Goal: Transaction & Acquisition: Purchase product/service

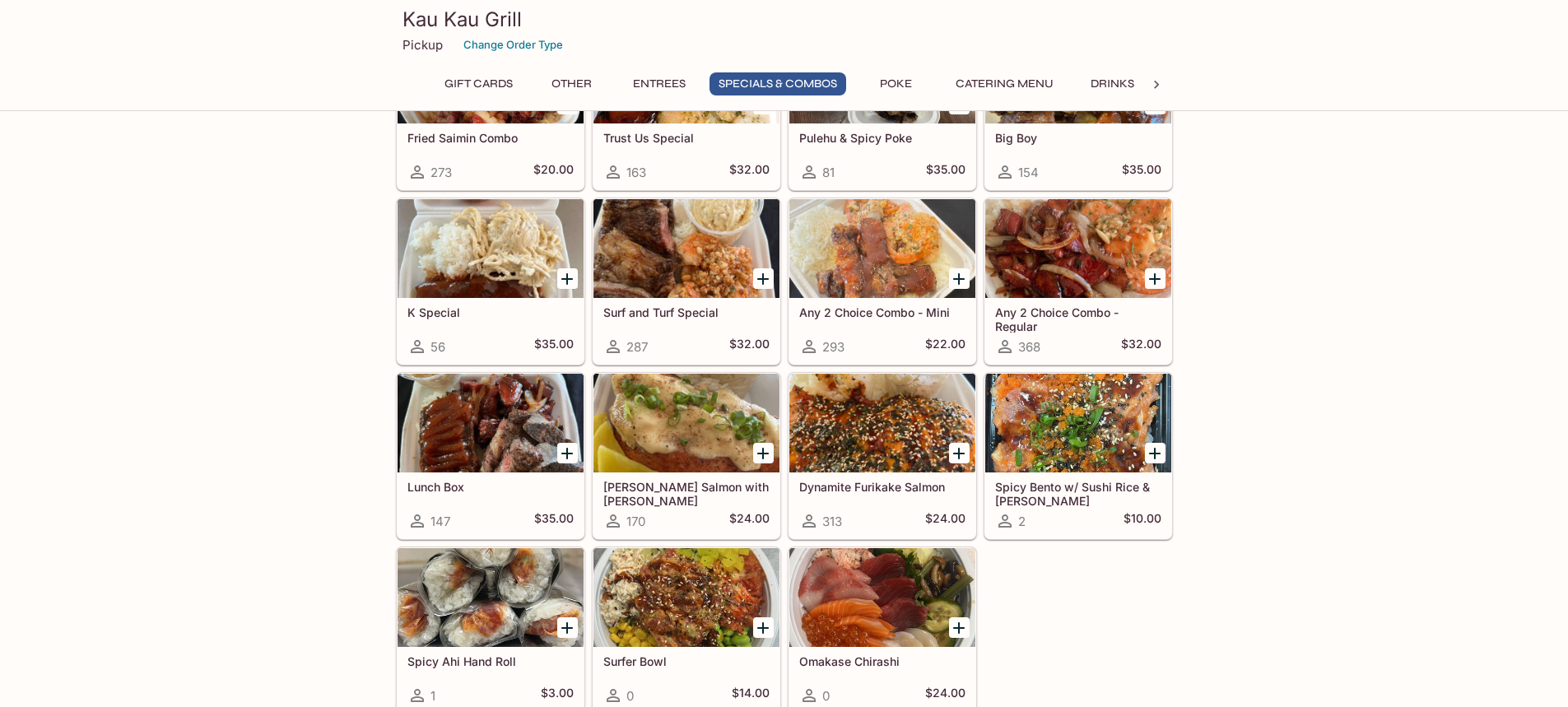
scroll to position [1810, 0]
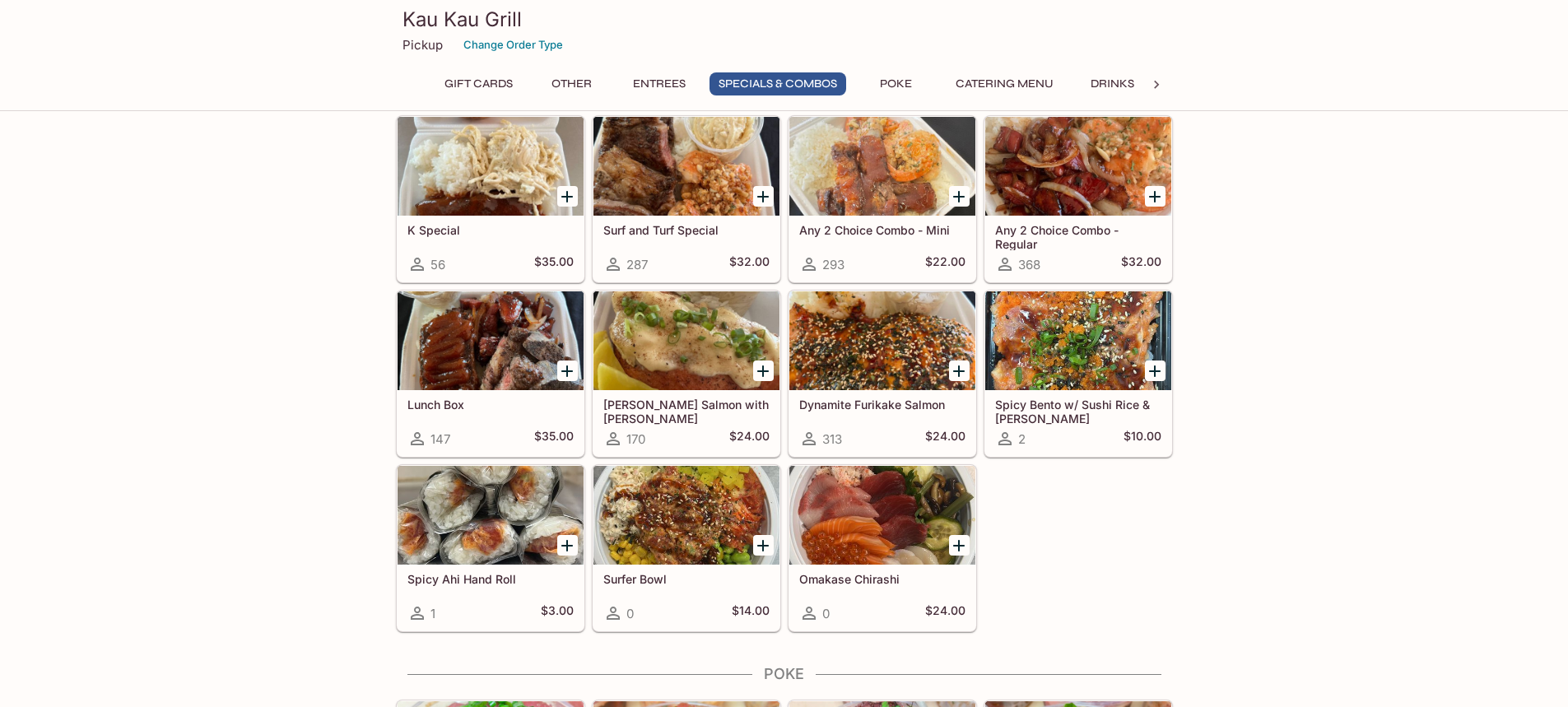
click at [709, 516] on div at bounding box center [686, 515] width 186 height 99
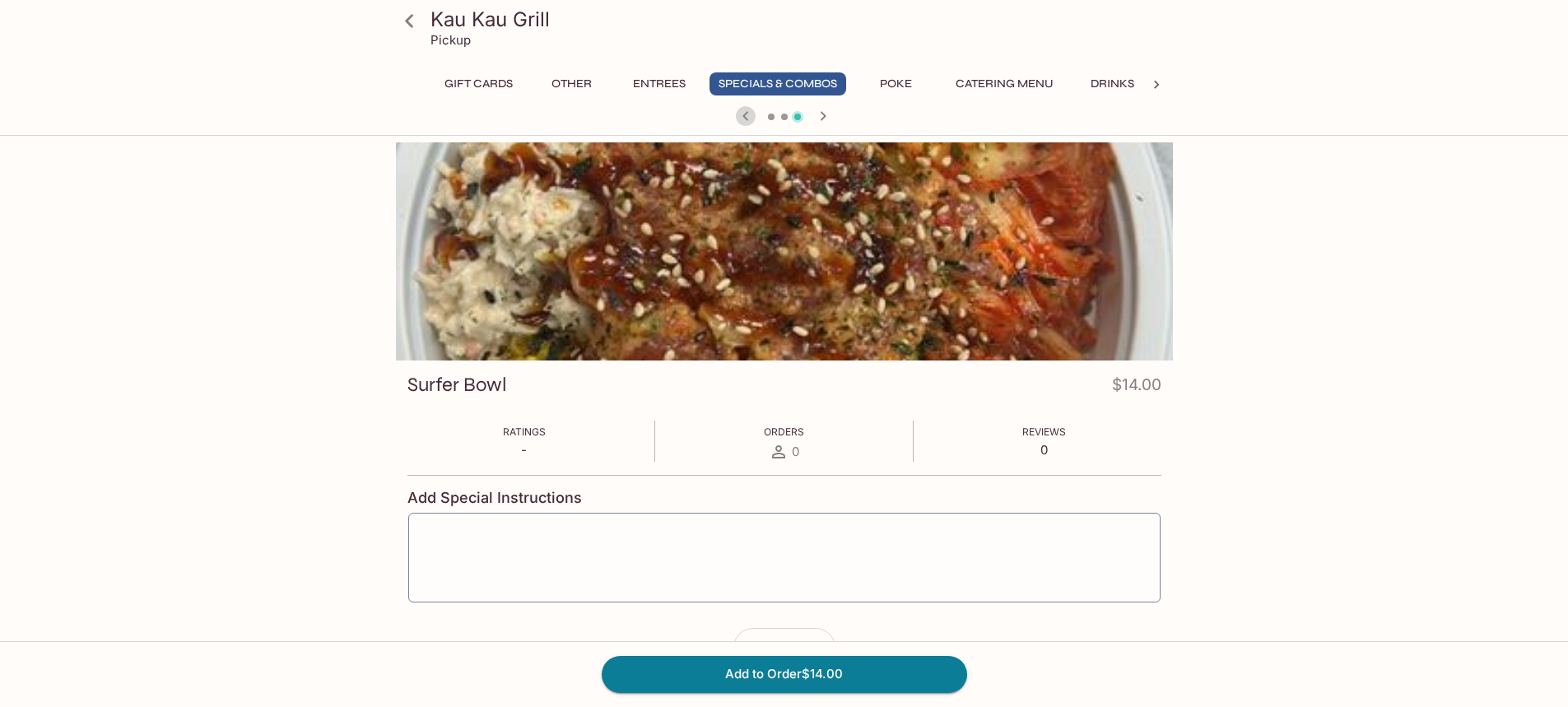
click at [742, 113] on icon "button" at bounding box center [745, 116] width 20 height 20
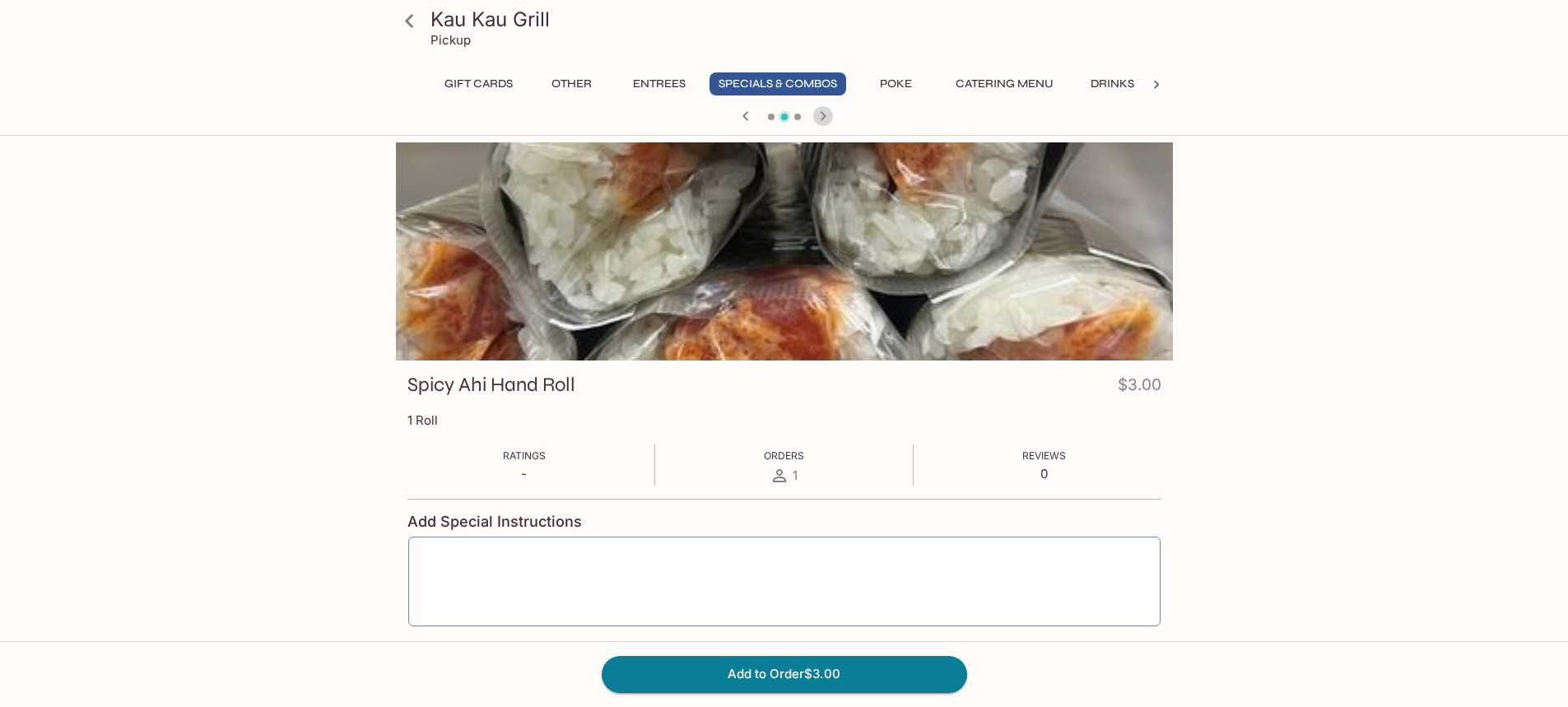
click at [826, 111] on icon "button" at bounding box center [823, 116] width 20 height 20
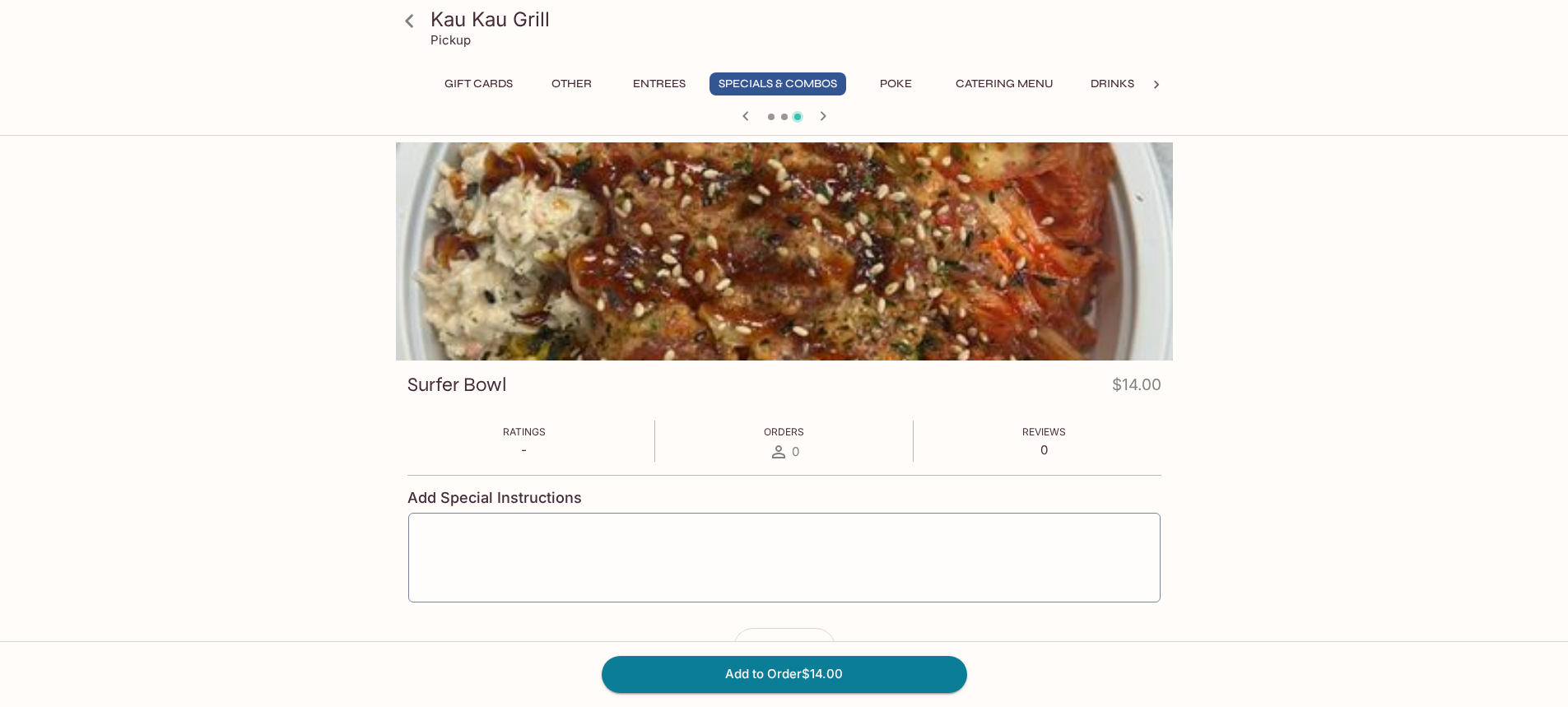
click at [892, 82] on button "Poke" at bounding box center [896, 84] width 74 height 23
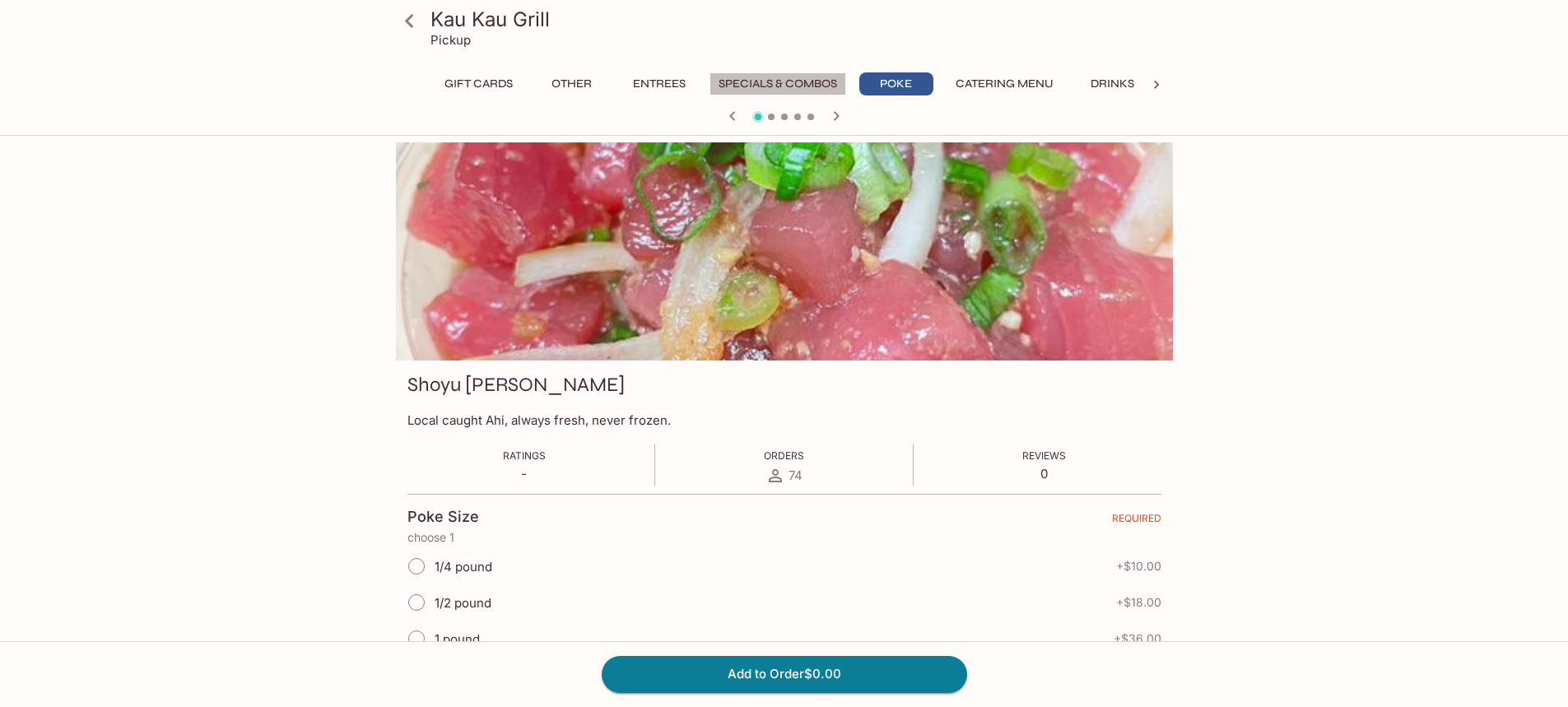
click at [782, 82] on button "Specials & Combos" at bounding box center [777, 84] width 136 height 23
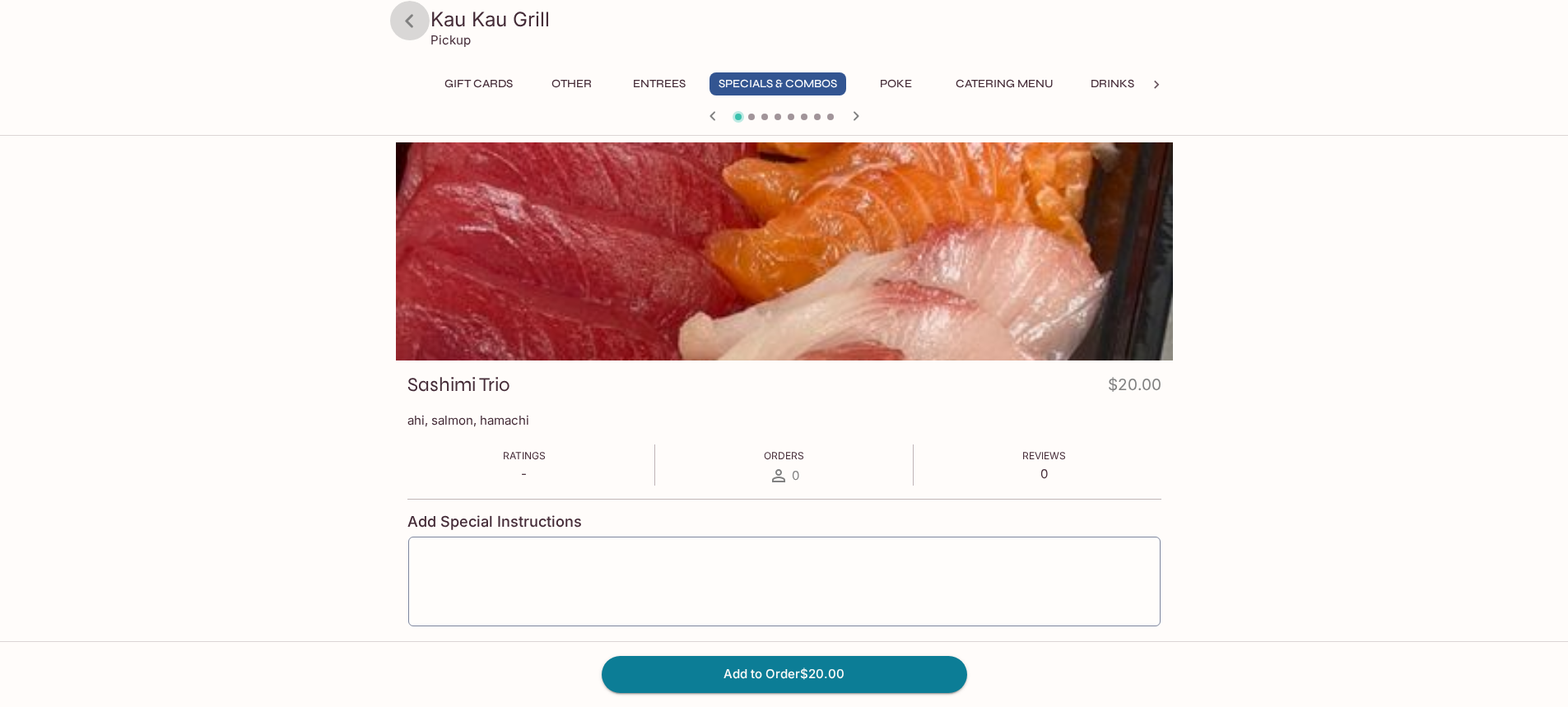
click at [408, 21] on icon at bounding box center [409, 20] width 8 height 13
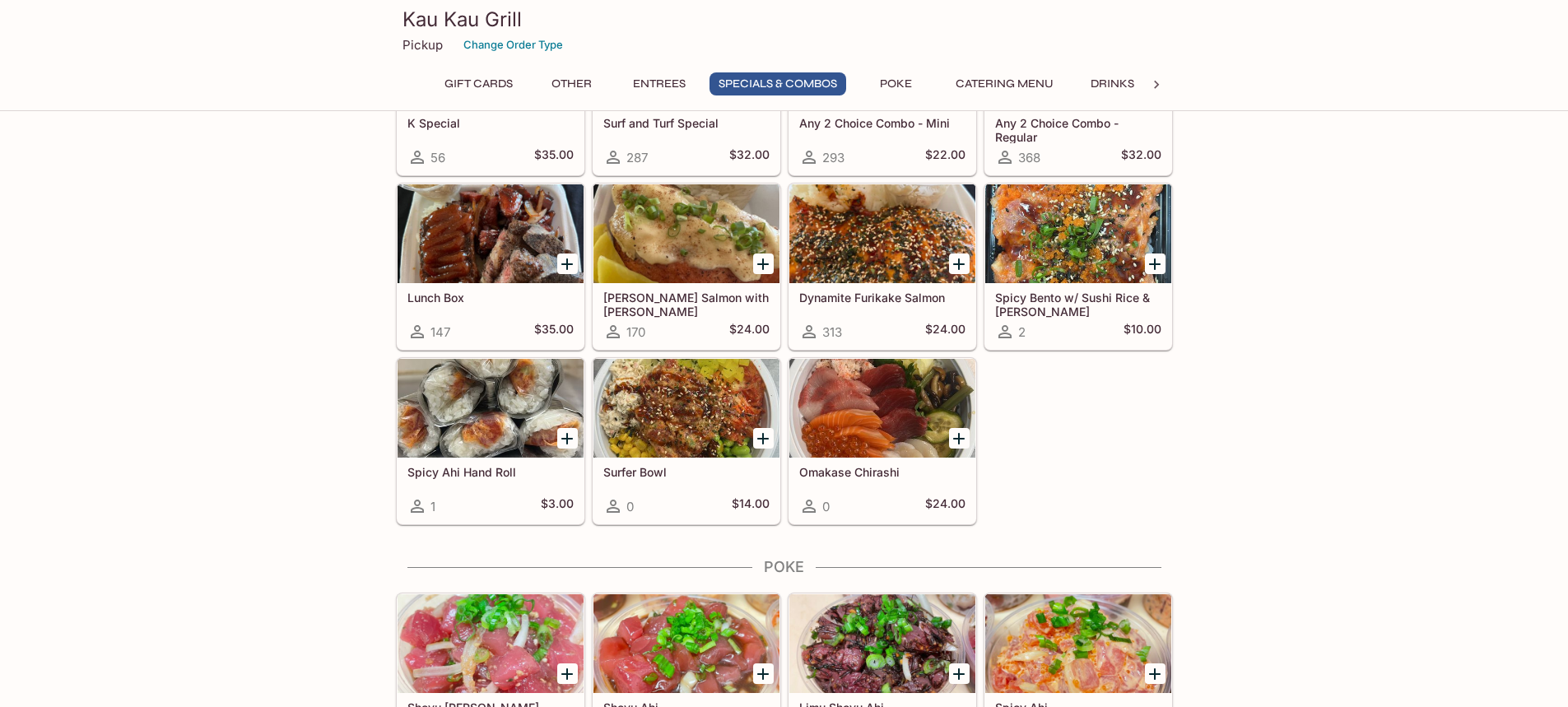
scroll to position [1893, 0]
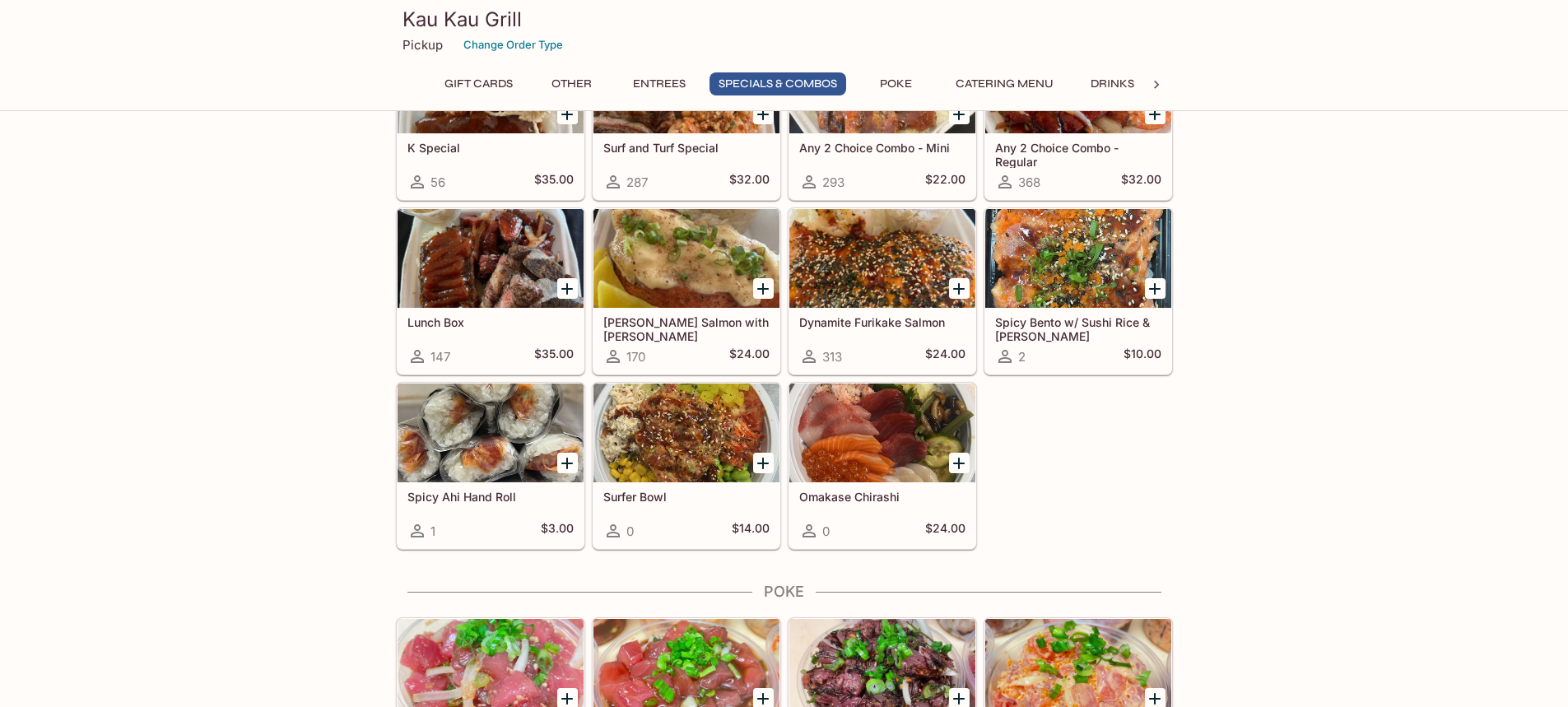
click at [677, 429] on div at bounding box center [686, 433] width 186 height 99
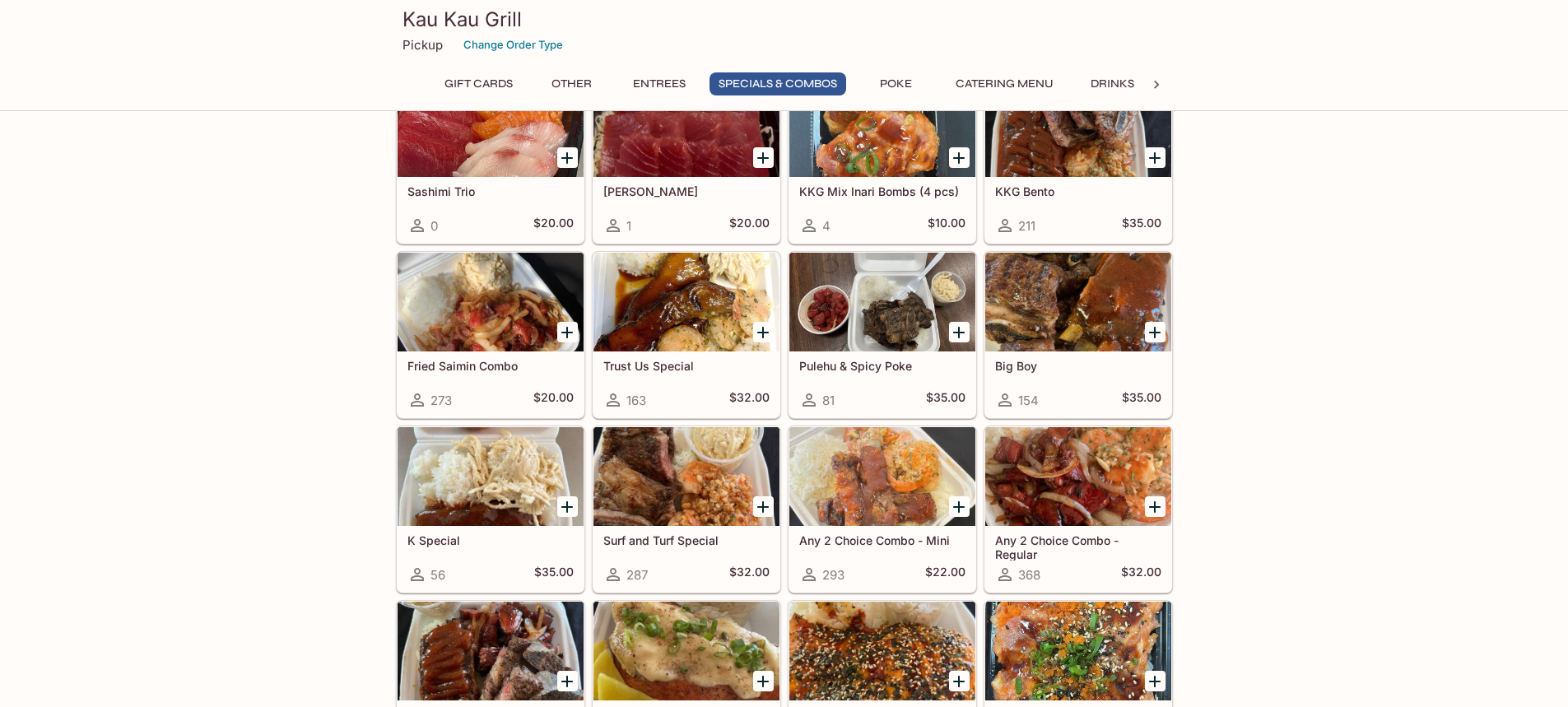
scroll to position [1474, 0]
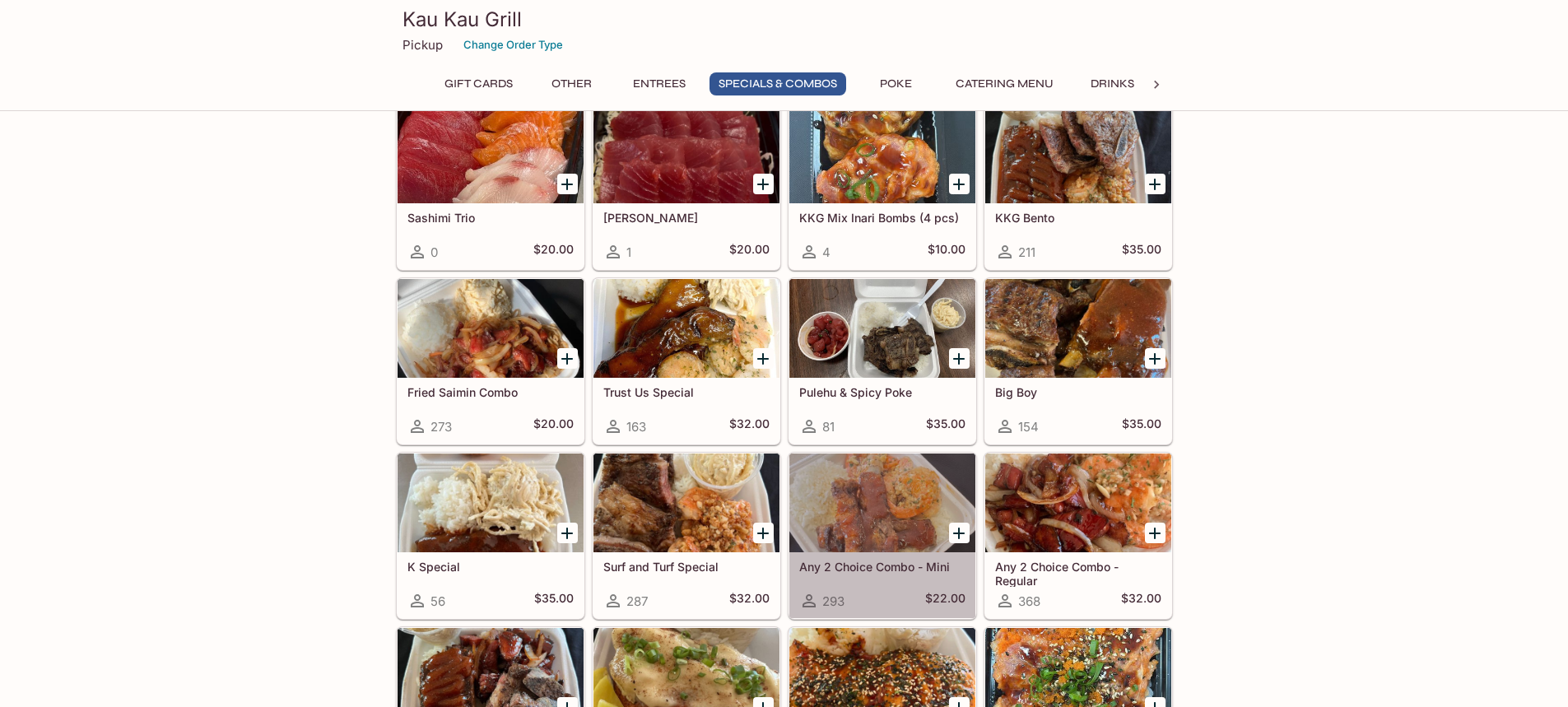
click at [905, 507] on div at bounding box center [881, 502] width 186 height 99
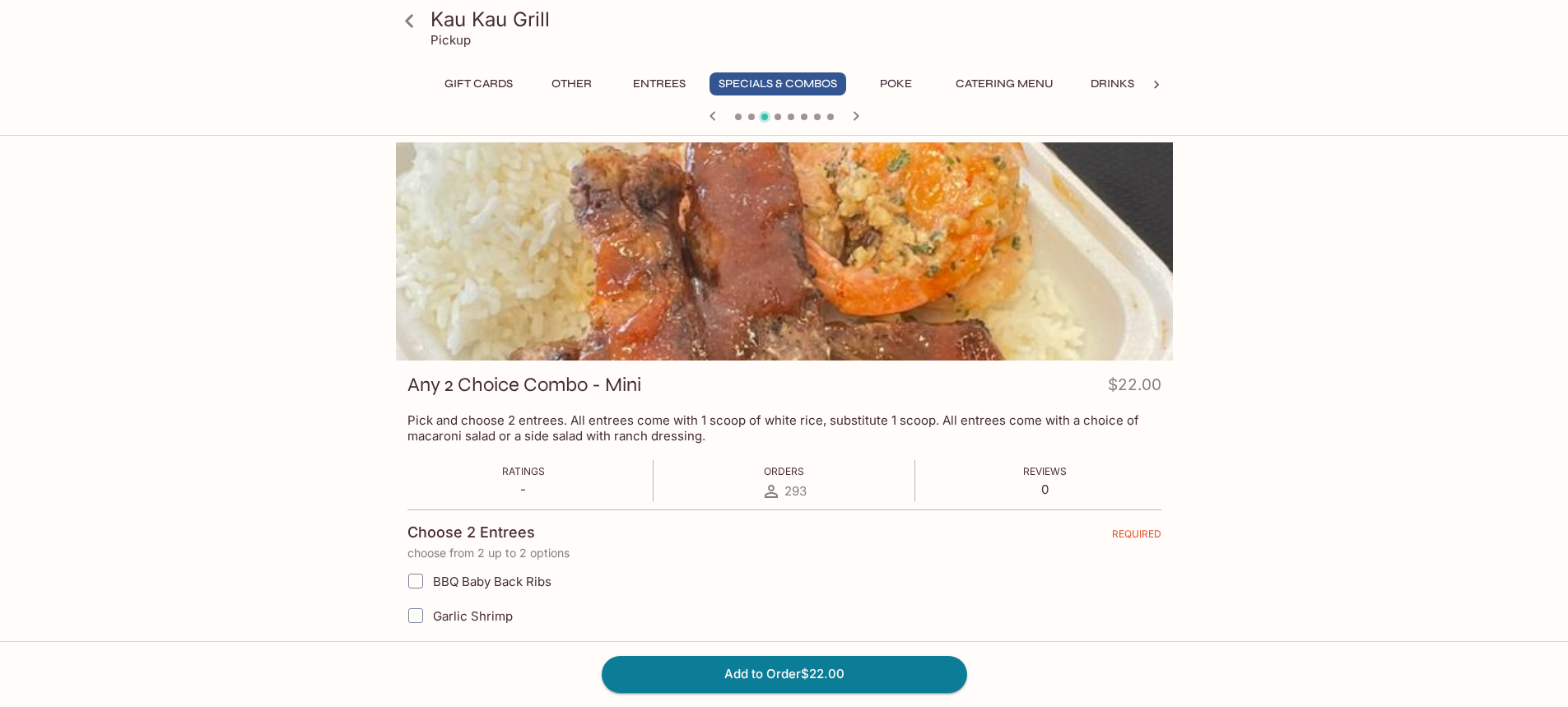
click at [767, 71] on div "Kau Kau Grill Pickup Gift Cards Other Entrees Specials & Combos Poke Catering M…" at bounding box center [784, 65] width 790 height 130
click at [774, 82] on button "Specials & Combos" at bounding box center [777, 84] width 136 height 23
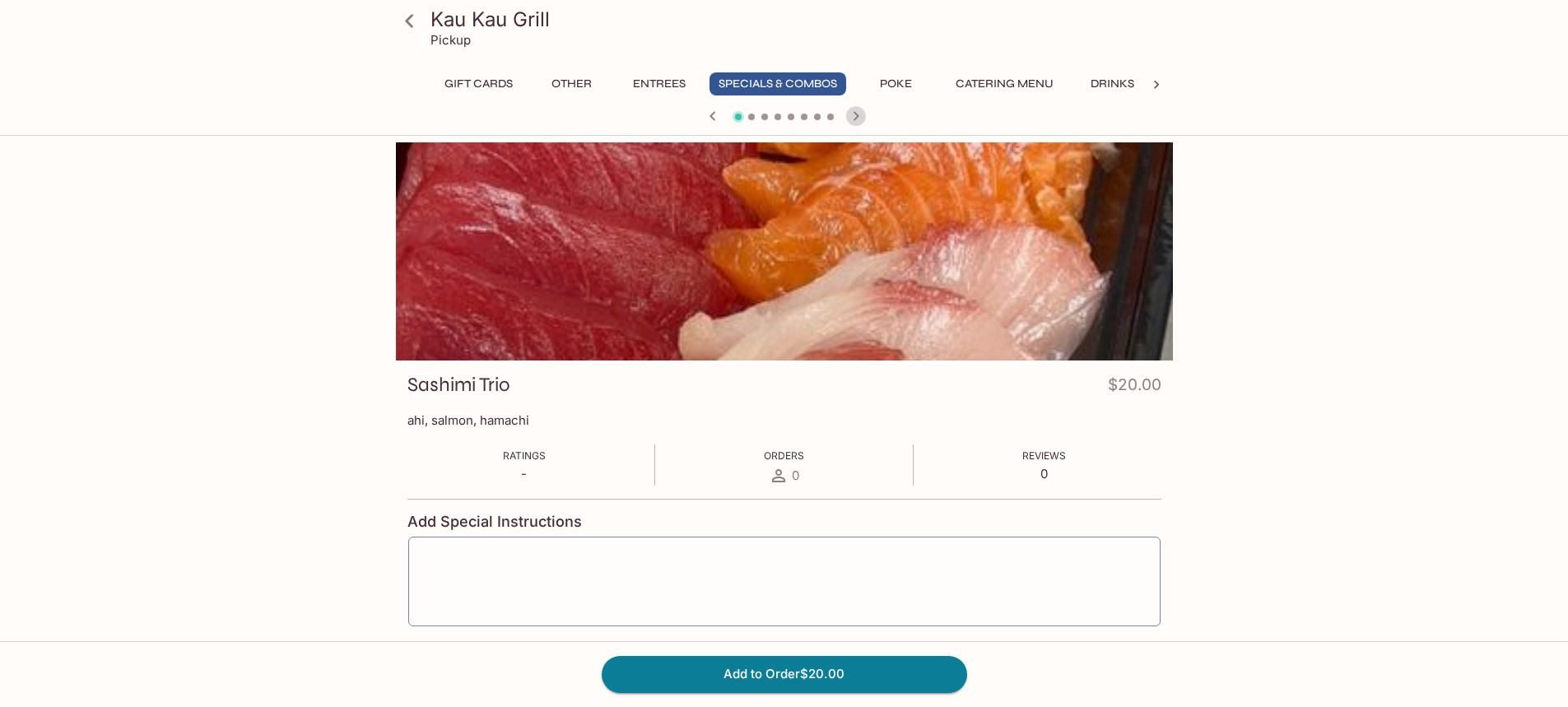
click at [853, 118] on icon "button" at bounding box center [856, 116] width 20 height 20
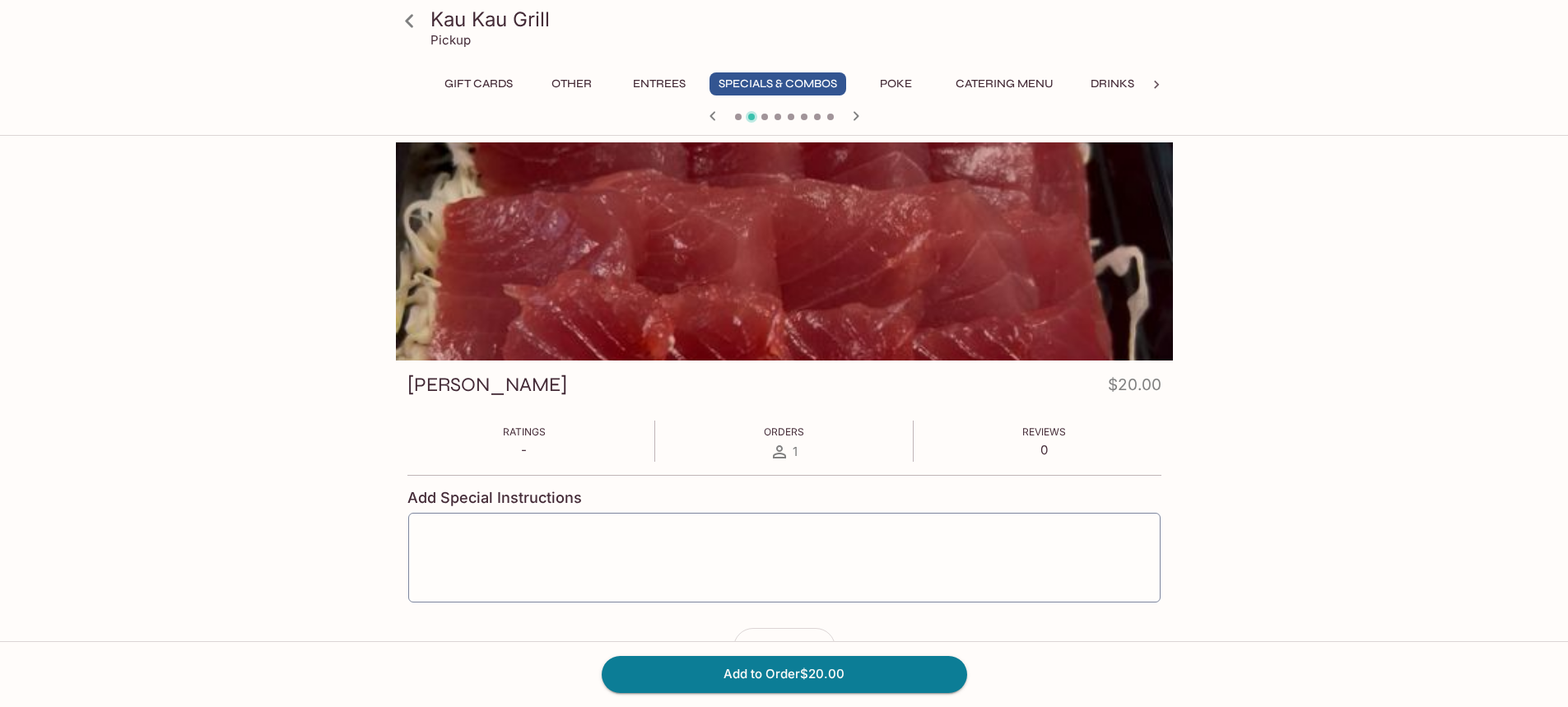
click at [853, 118] on icon "button" at bounding box center [856, 116] width 20 height 20
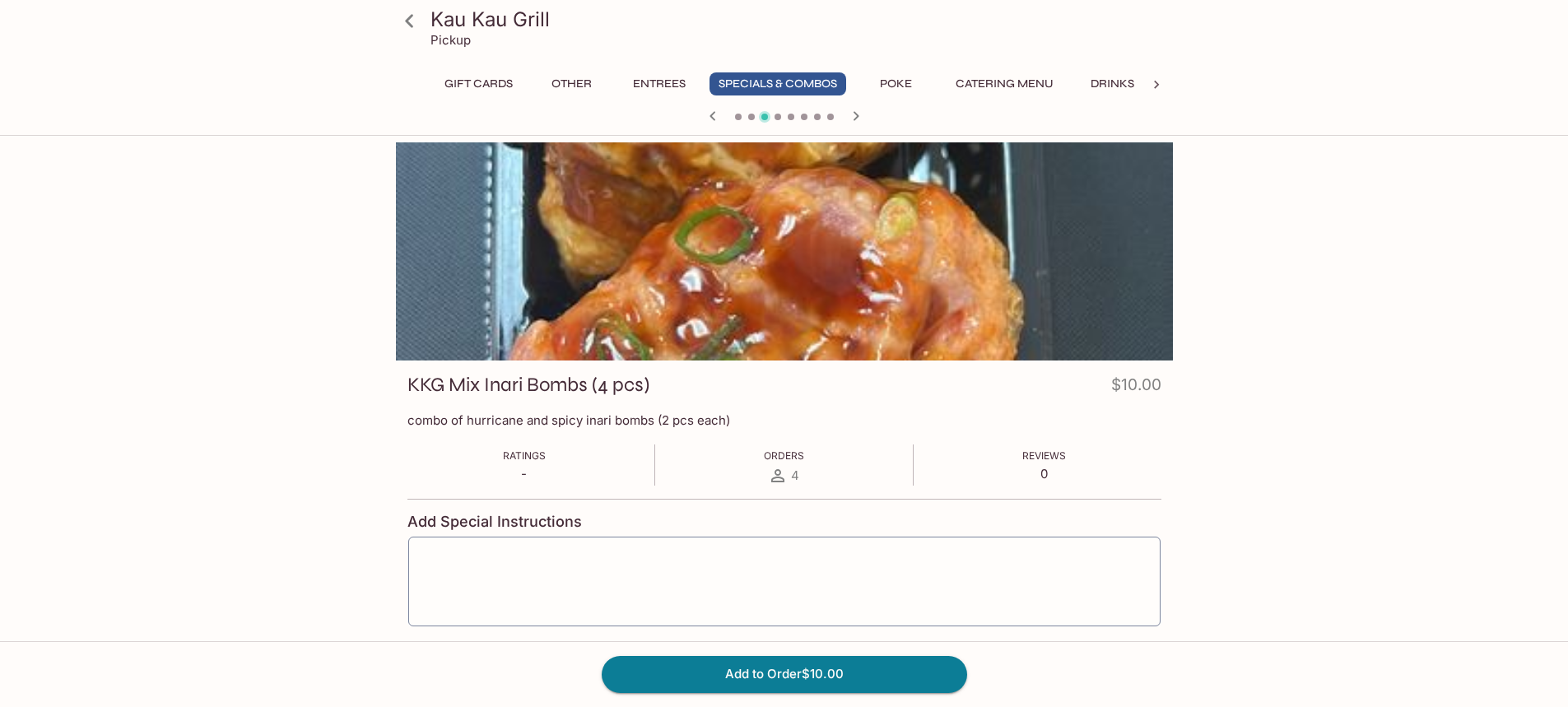
click at [853, 118] on icon "button" at bounding box center [856, 116] width 20 height 20
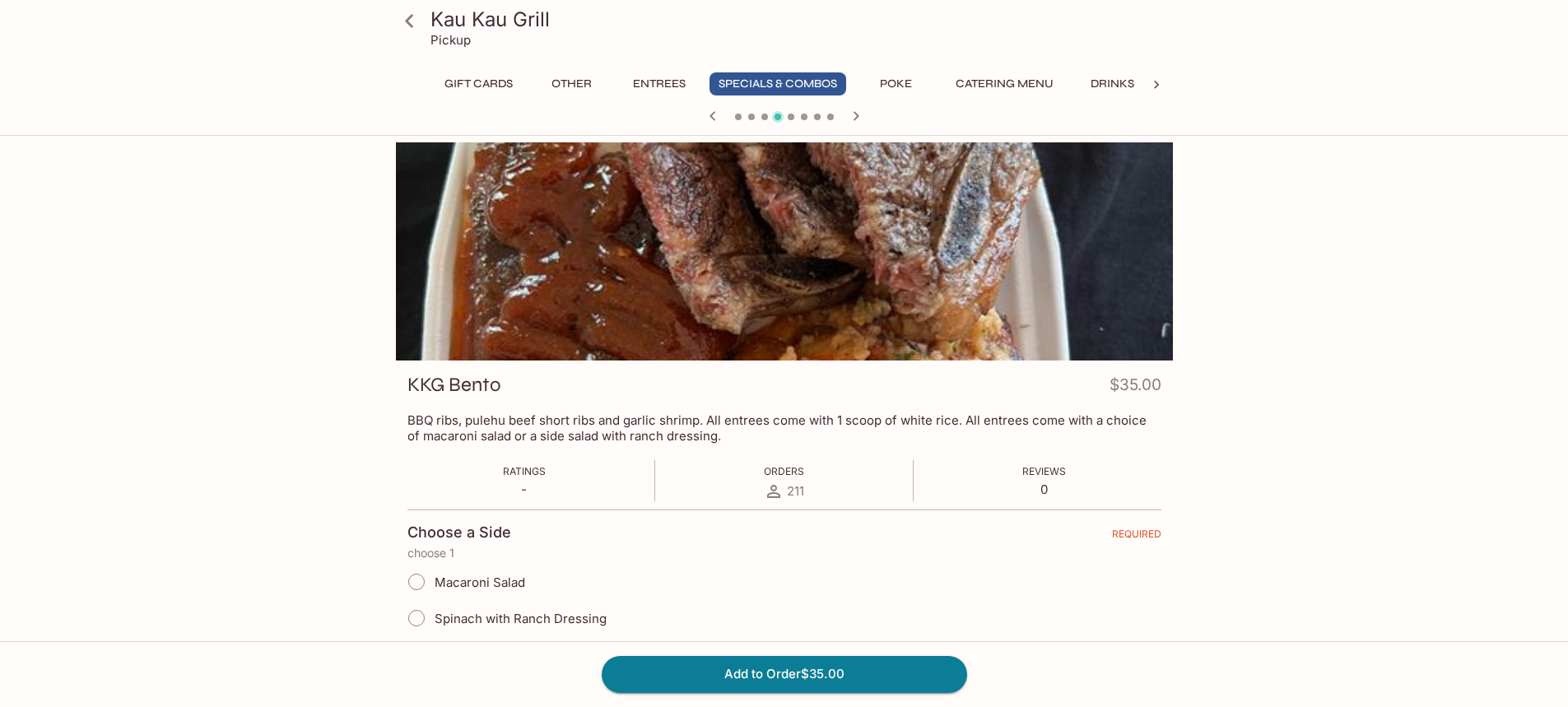
click at [853, 118] on icon "button" at bounding box center [856, 116] width 20 height 20
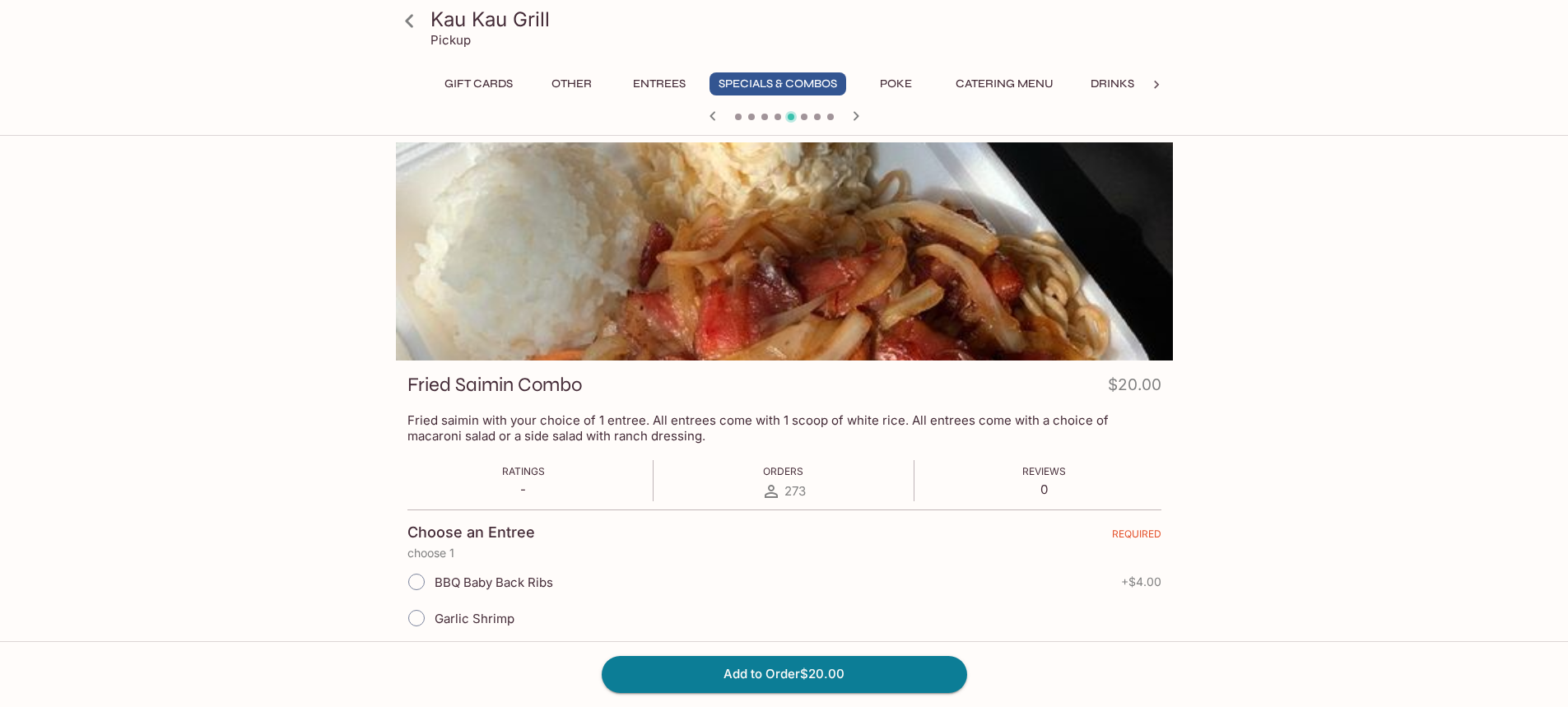
click at [853, 118] on icon "button" at bounding box center [856, 116] width 20 height 20
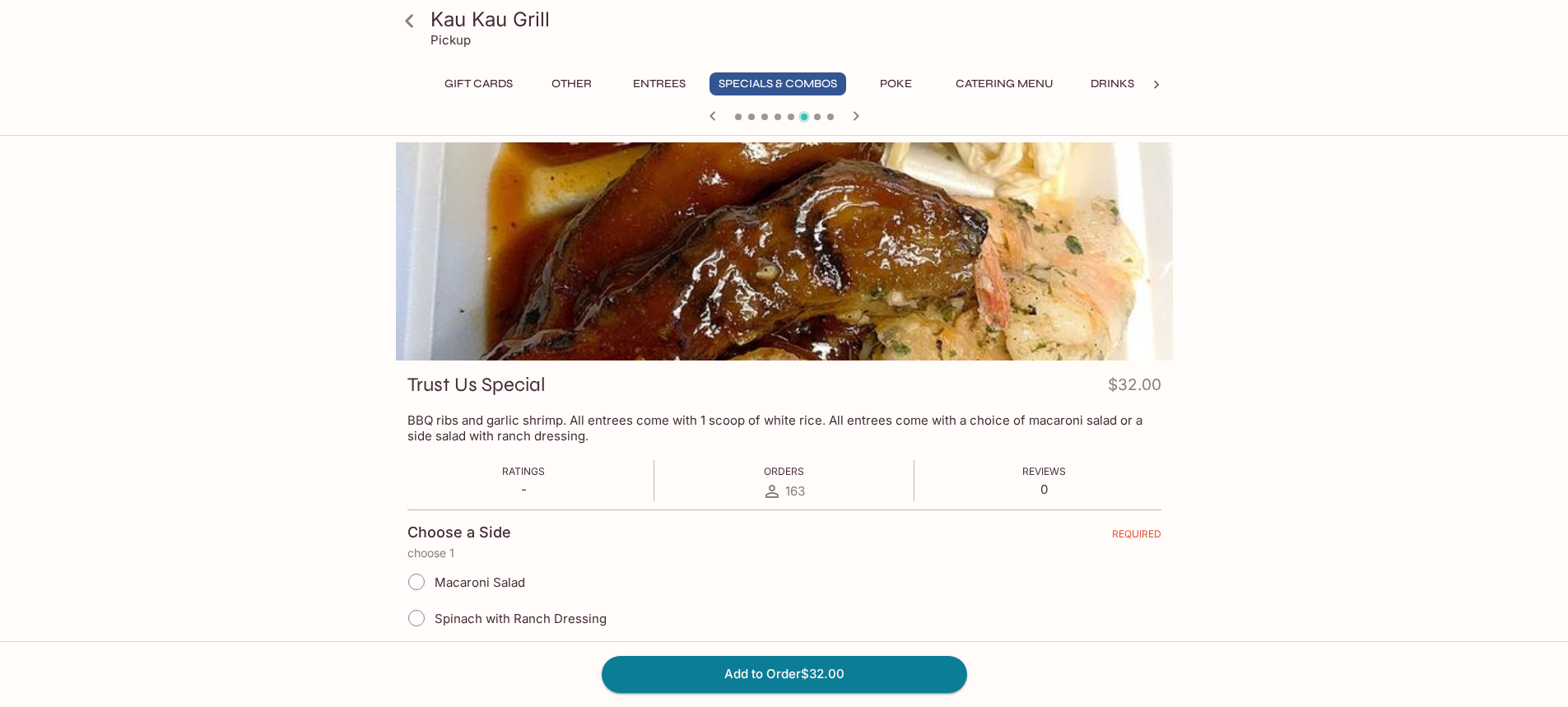
click at [853, 118] on icon "button" at bounding box center [856, 116] width 20 height 20
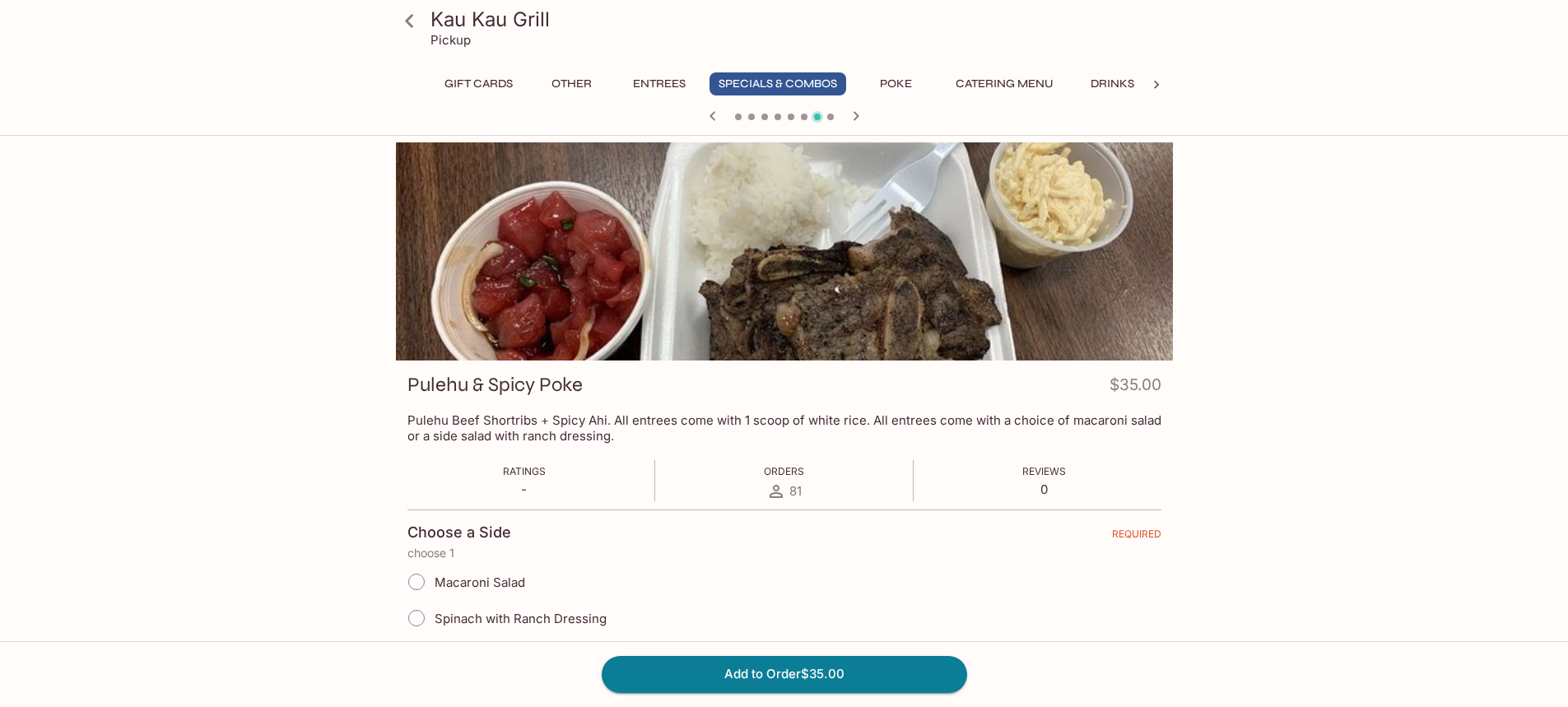
click at [853, 118] on icon "button" at bounding box center [856, 116] width 20 height 20
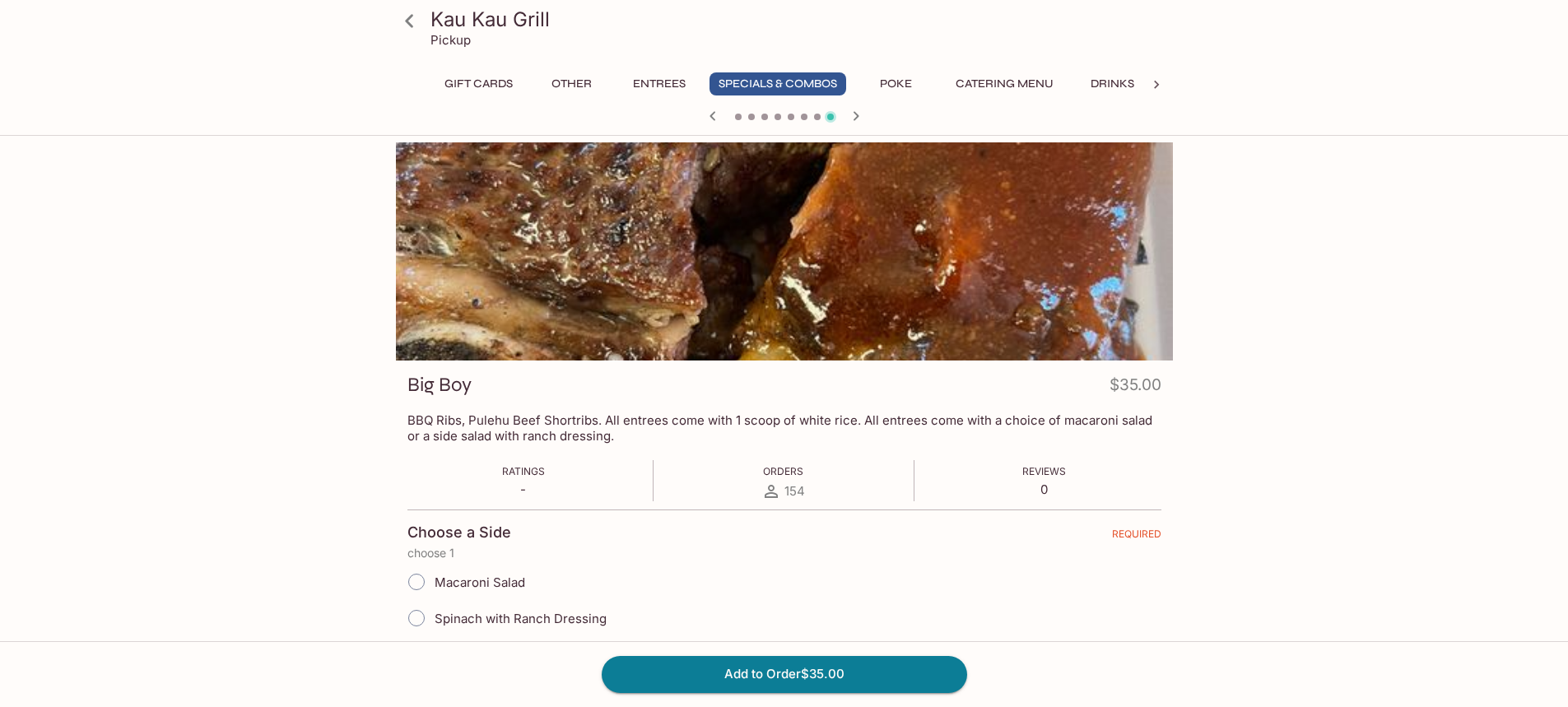
click at [853, 118] on icon "button" at bounding box center [856, 116] width 20 height 20
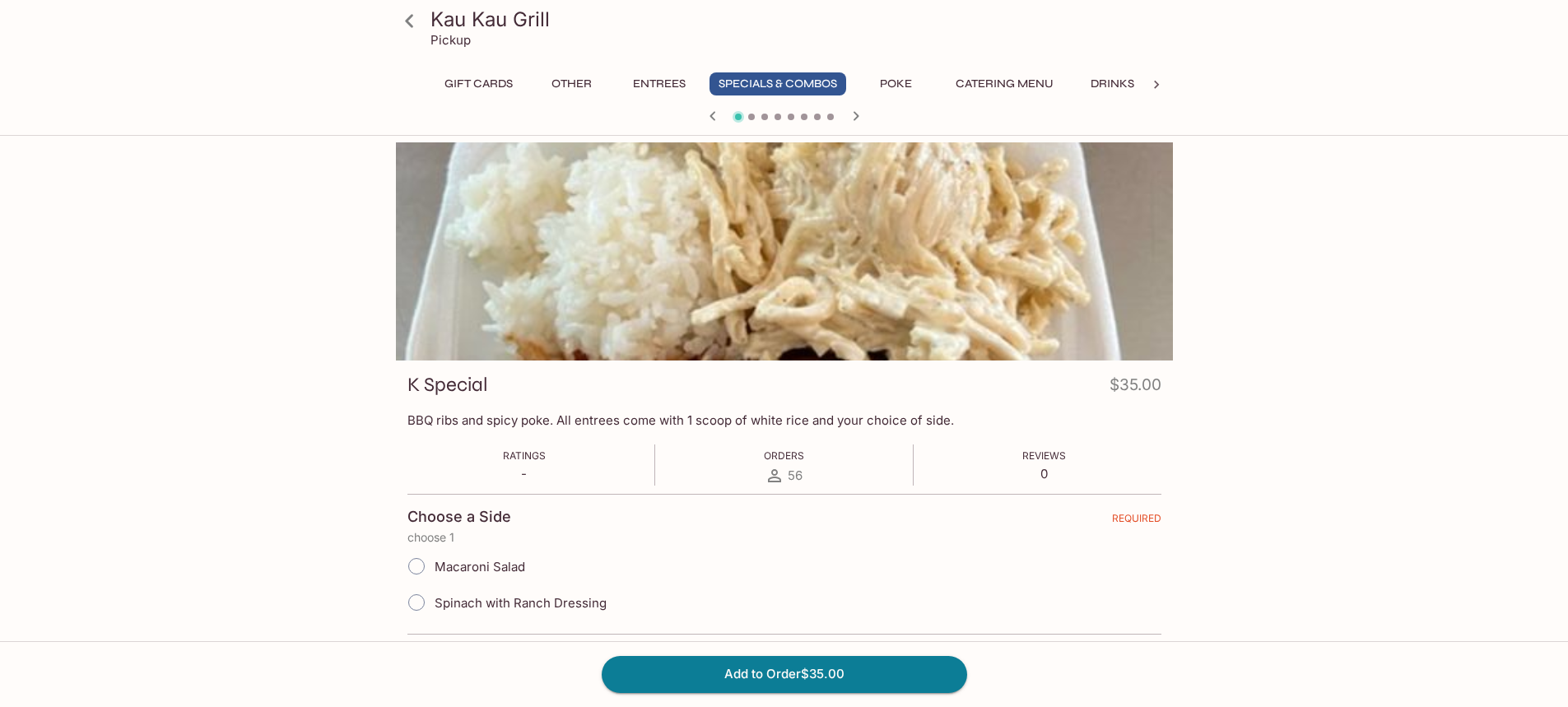
click at [853, 118] on icon "button" at bounding box center [856, 116] width 20 height 20
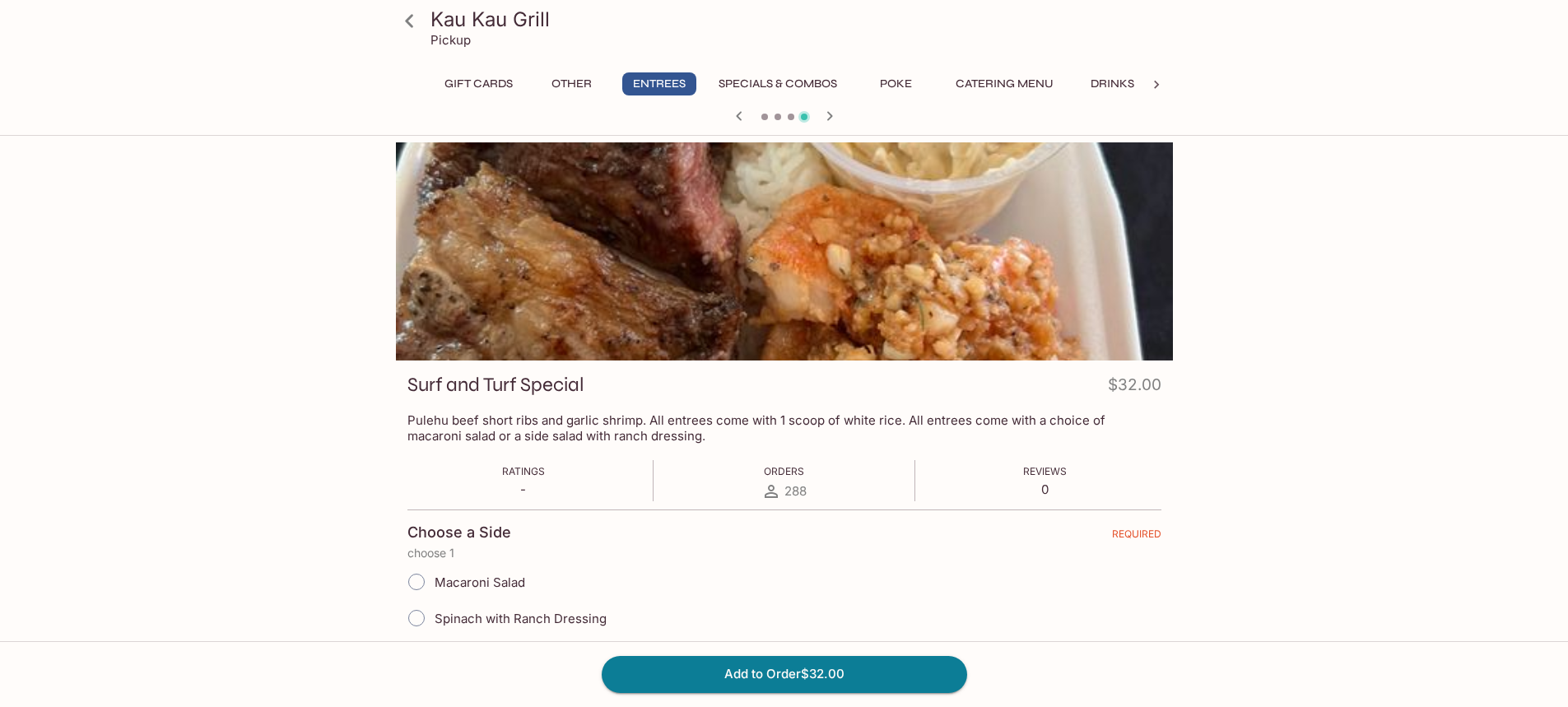
click at [853, 118] on div at bounding box center [784, 118] width 790 height 25
click at [831, 120] on icon "button" at bounding box center [830, 116] width 20 height 20
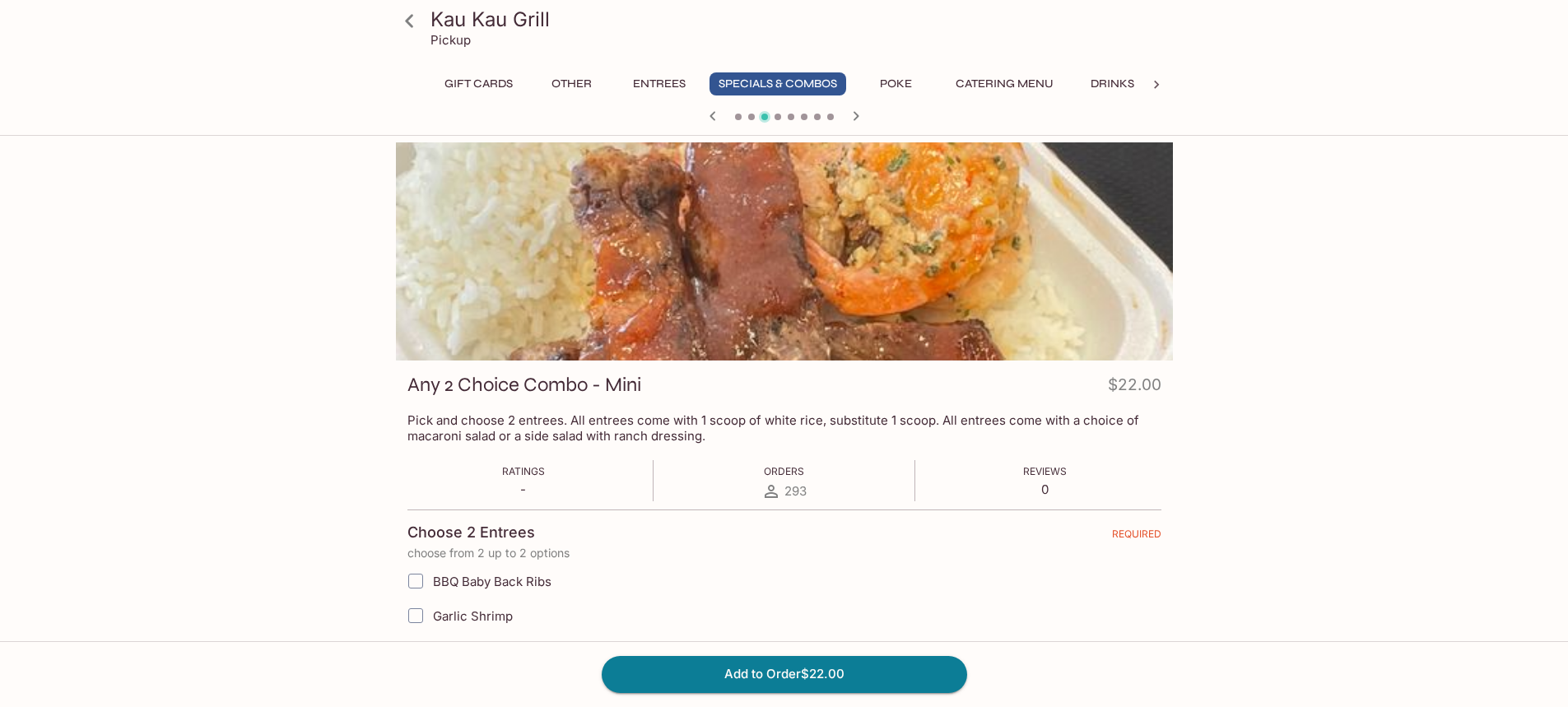
click at [831, 120] on div at bounding box center [784, 118] width 790 height 25
click at [856, 118] on icon "button" at bounding box center [856, 116] width 5 height 9
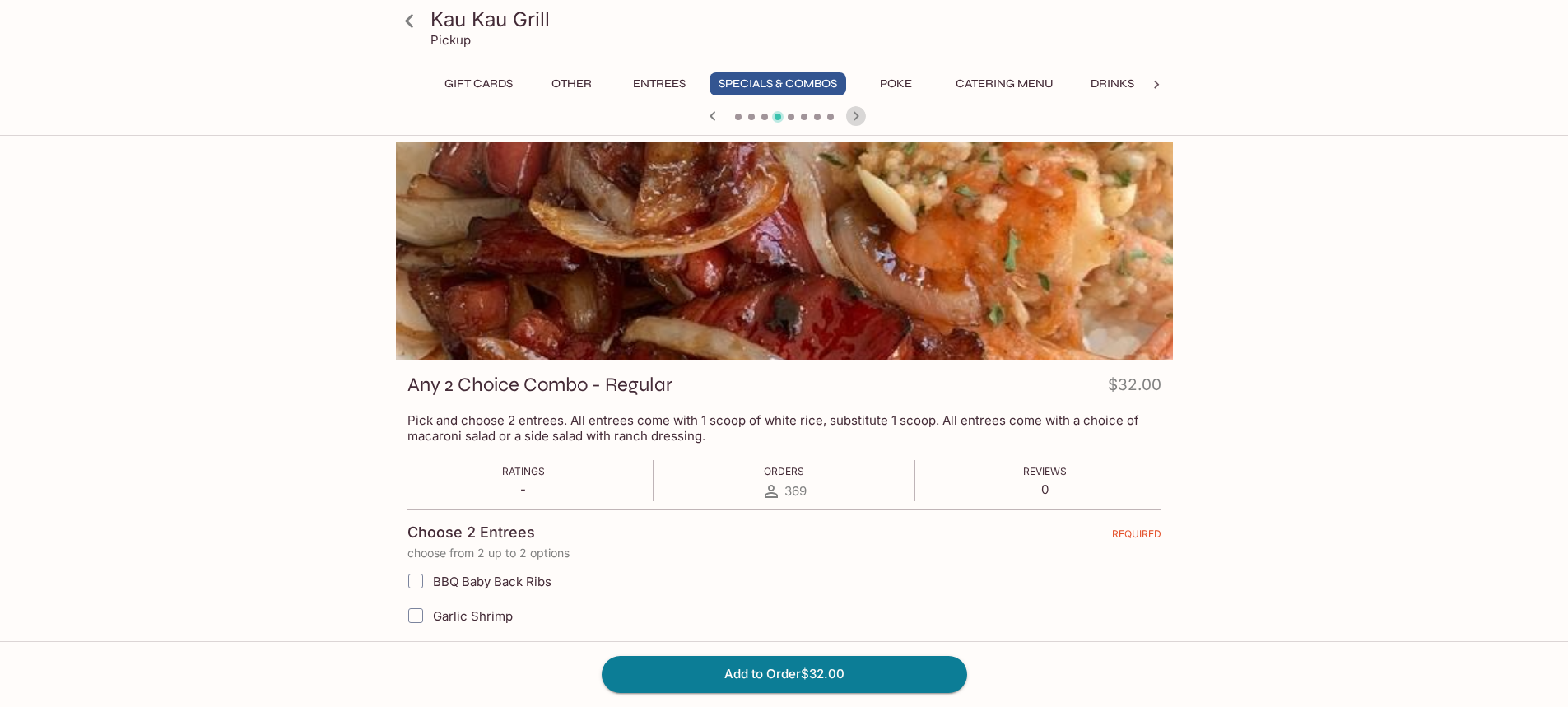
click at [856, 118] on icon "button" at bounding box center [856, 116] width 5 height 9
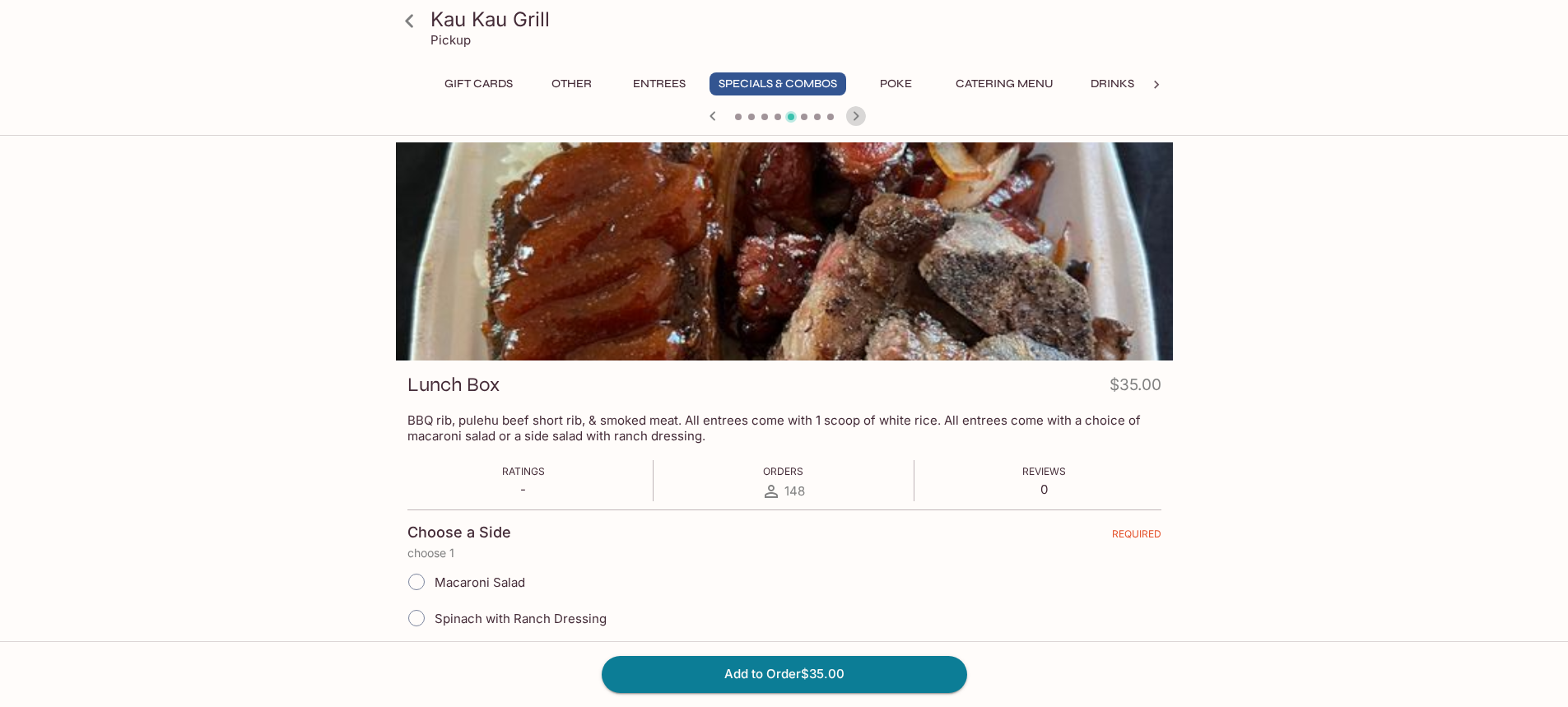
click at [856, 118] on icon "button" at bounding box center [856, 116] width 5 height 9
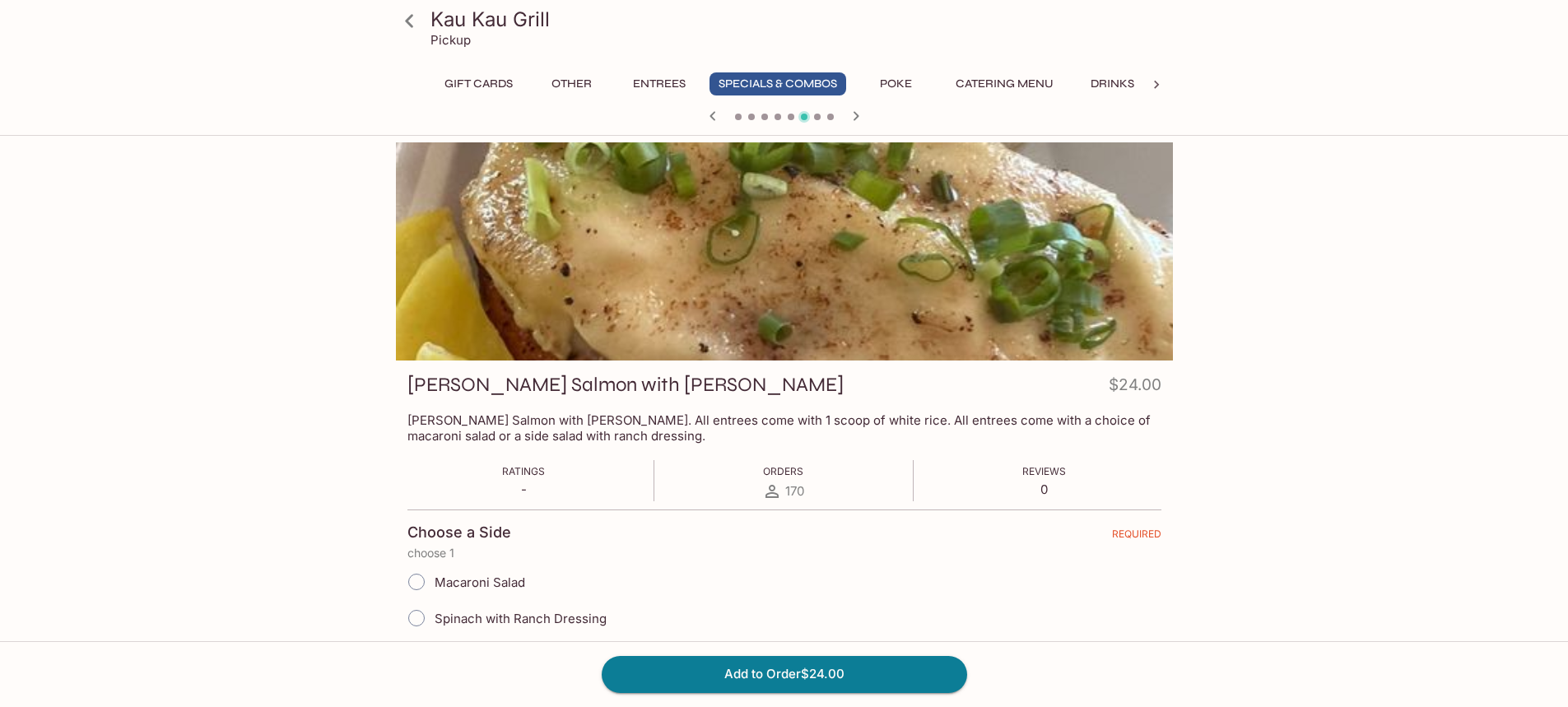
click at [856, 118] on icon "button" at bounding box center [856, 116] width 5 height 9
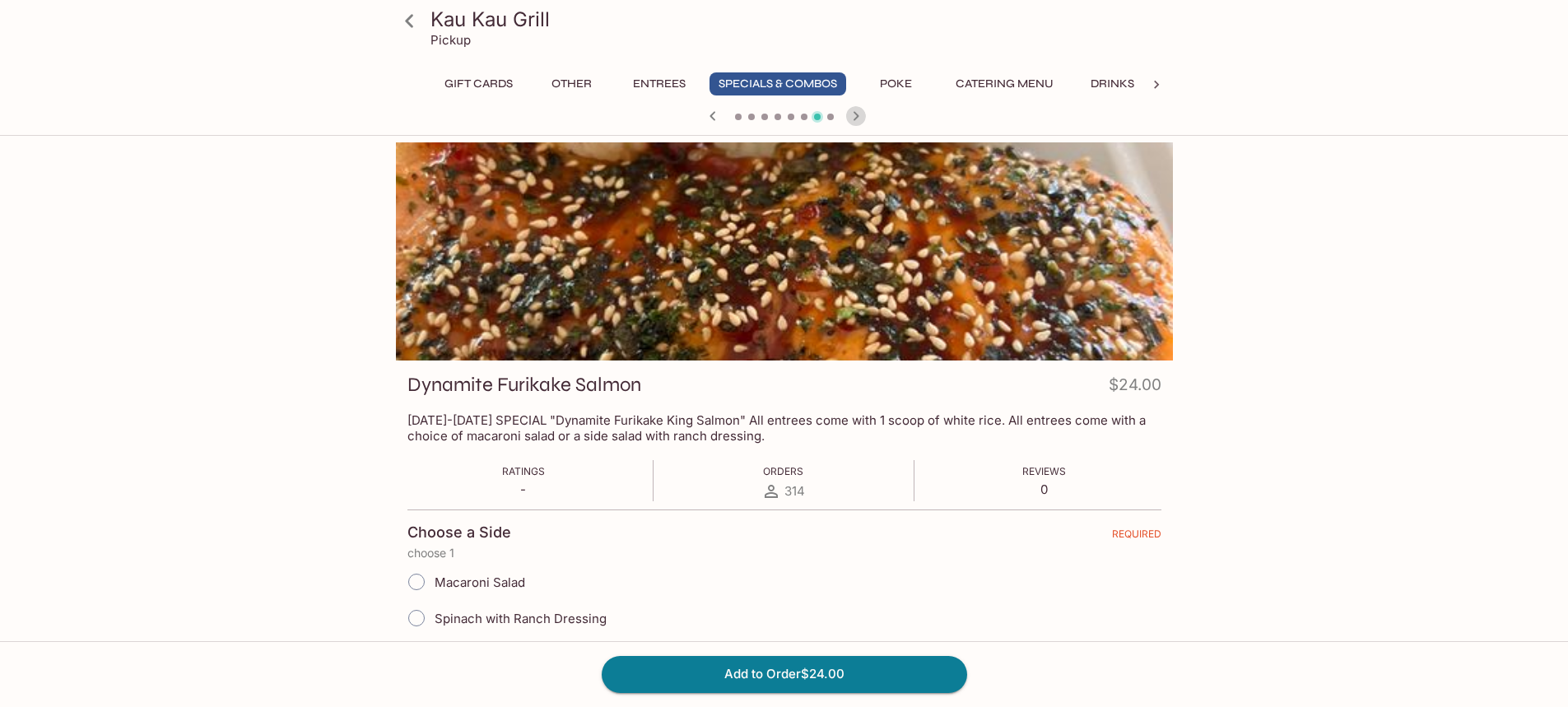
click at [856, 118] on icon "button" at bounding box center [856, 116] width 5 height 9
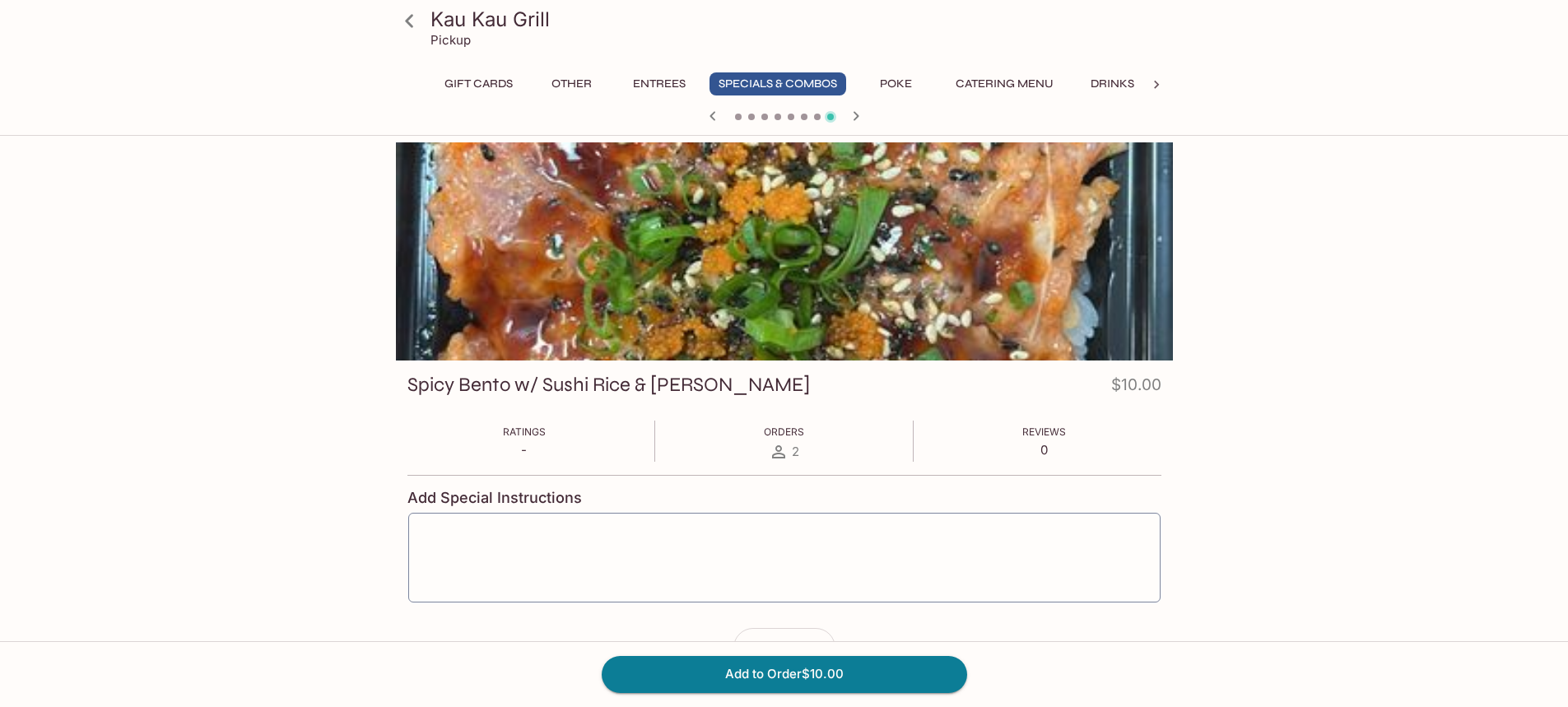
click at [664, 78] on button "Entrees" at bounding box center [659, 84] width 74 height 23
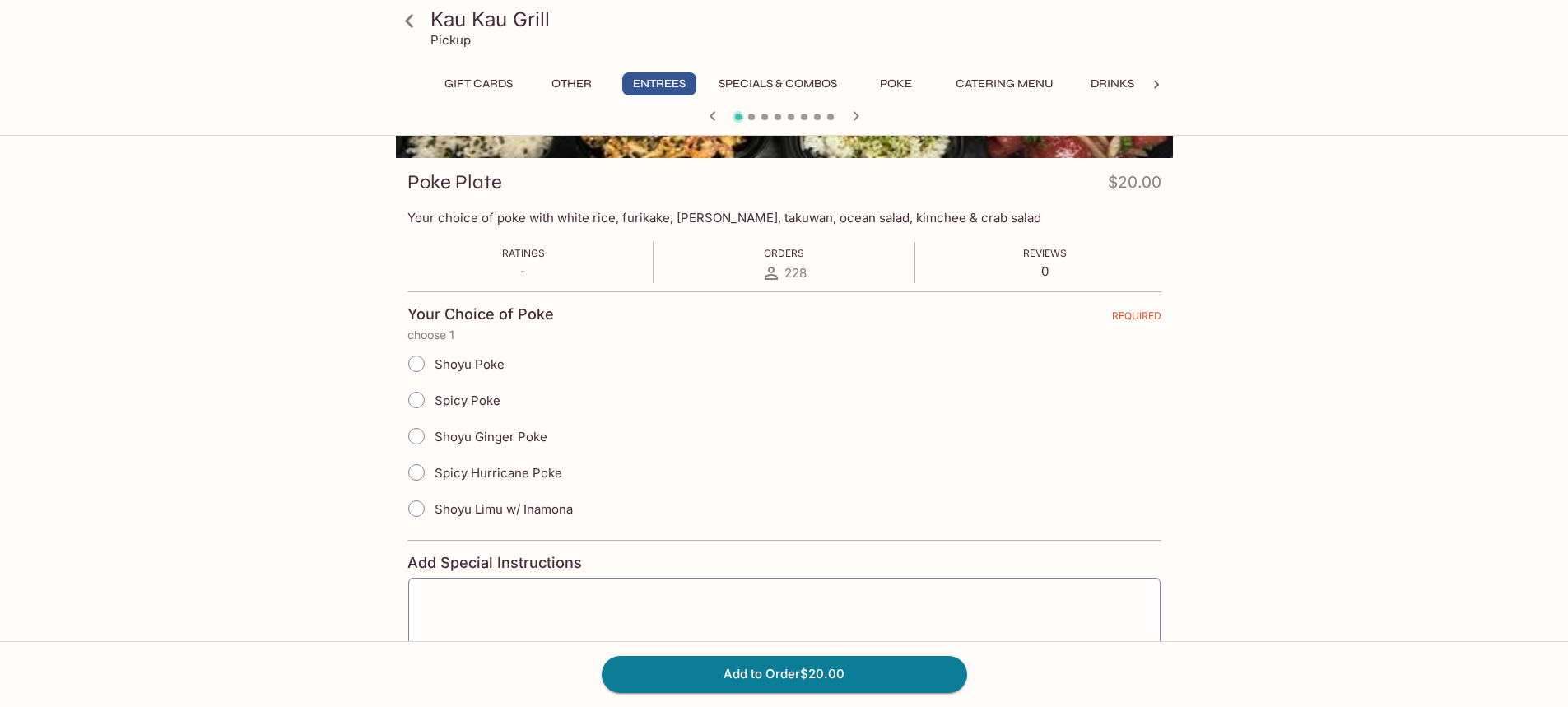
scroll to position [318, 0]
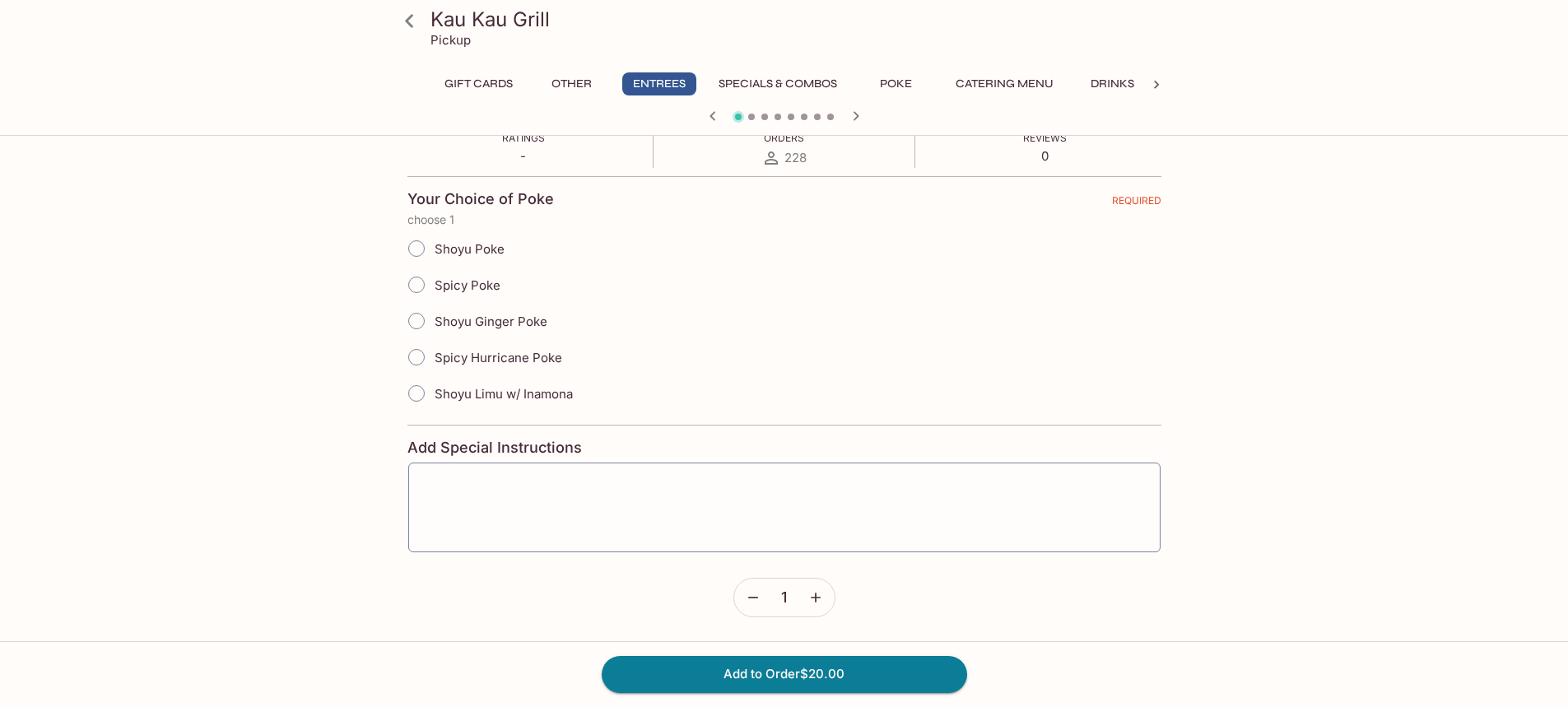
click at [411, 23] on icon at bounding box center [410, 20] width 28 height 28
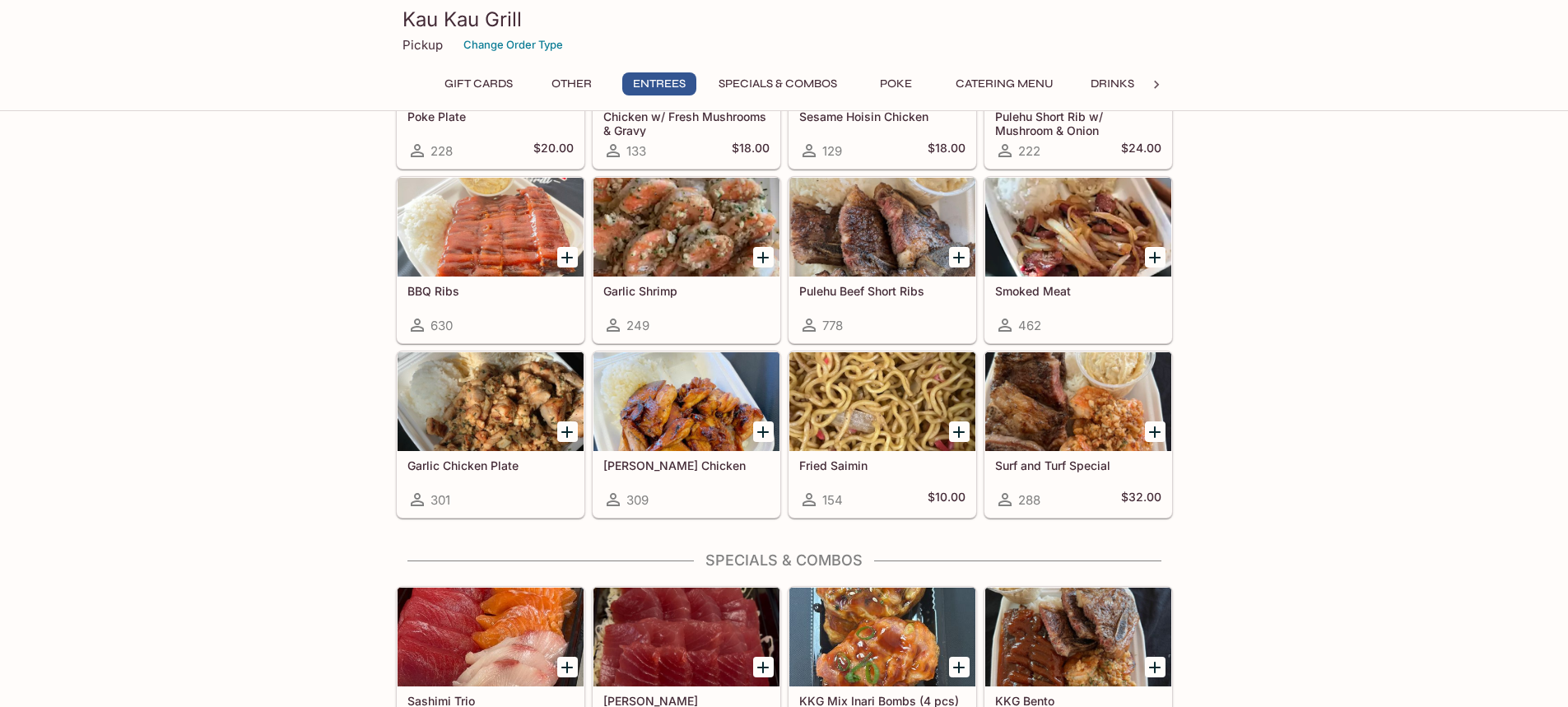
scroll to position [987, 0]
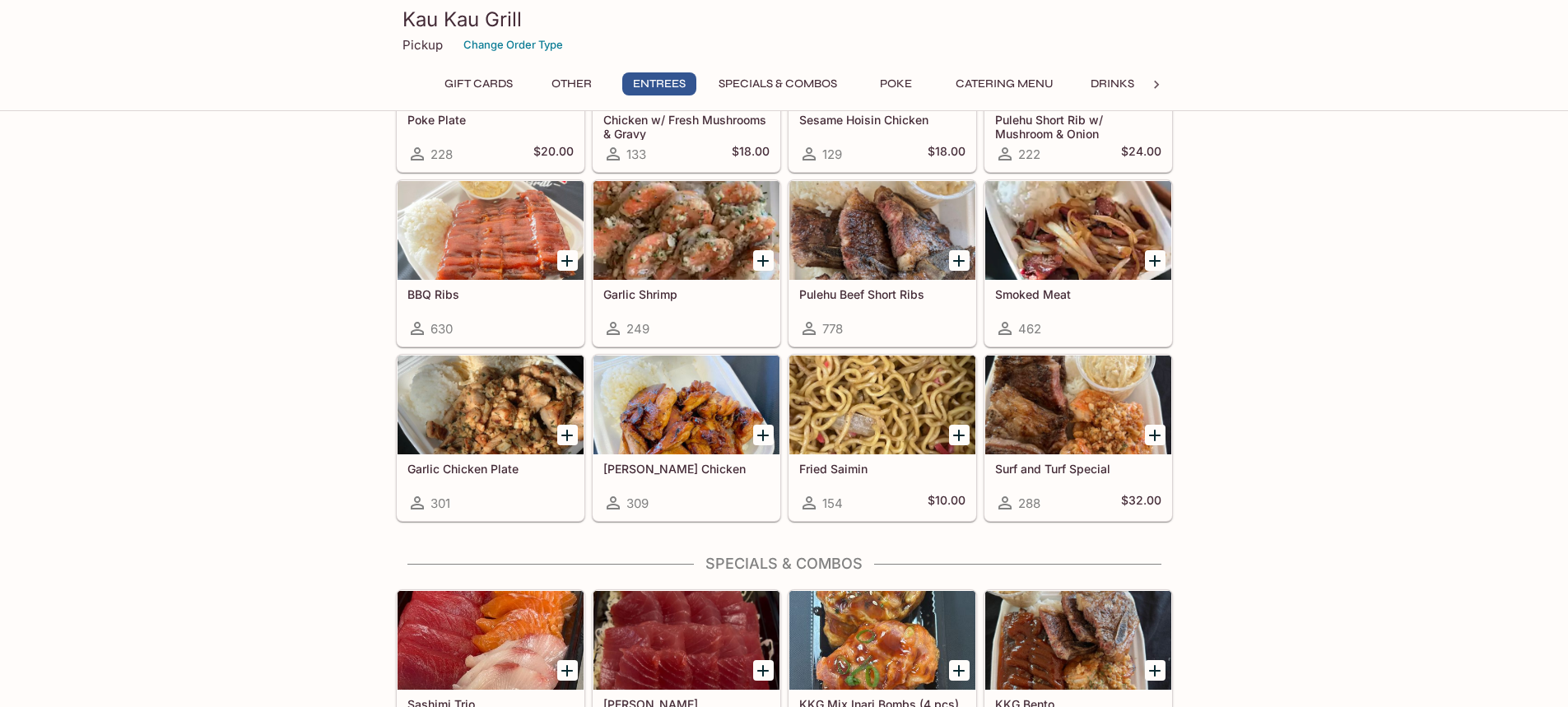
click at [688, 232] on div at bounding box center [686, 230] width 186 height 99
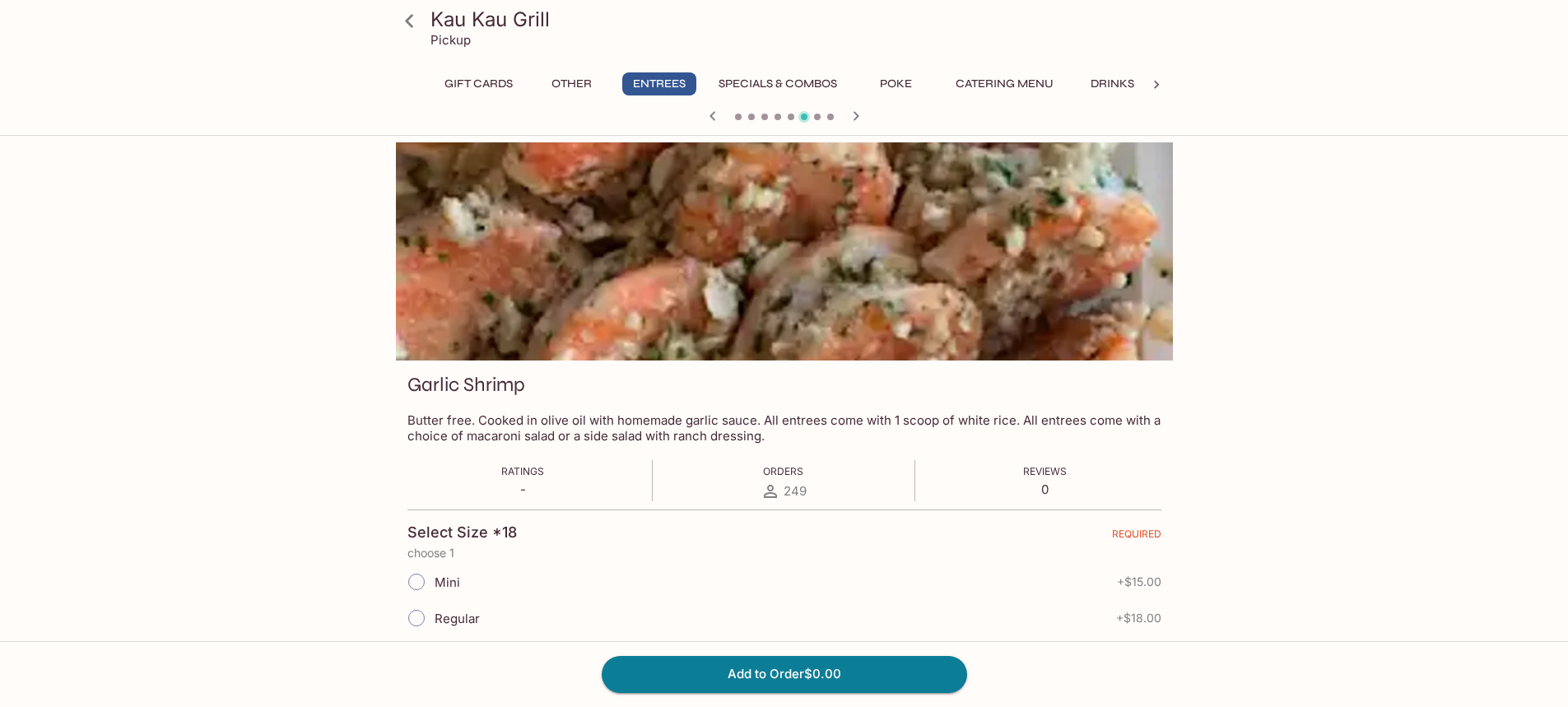
click at [419, 578] on input "Mini" at bounding box center [416, 581] width 35 height 35
radio input "true"
click at [804, 77] on button "Specials & Combos" at bounding box center [777, 84] width 136 height 23
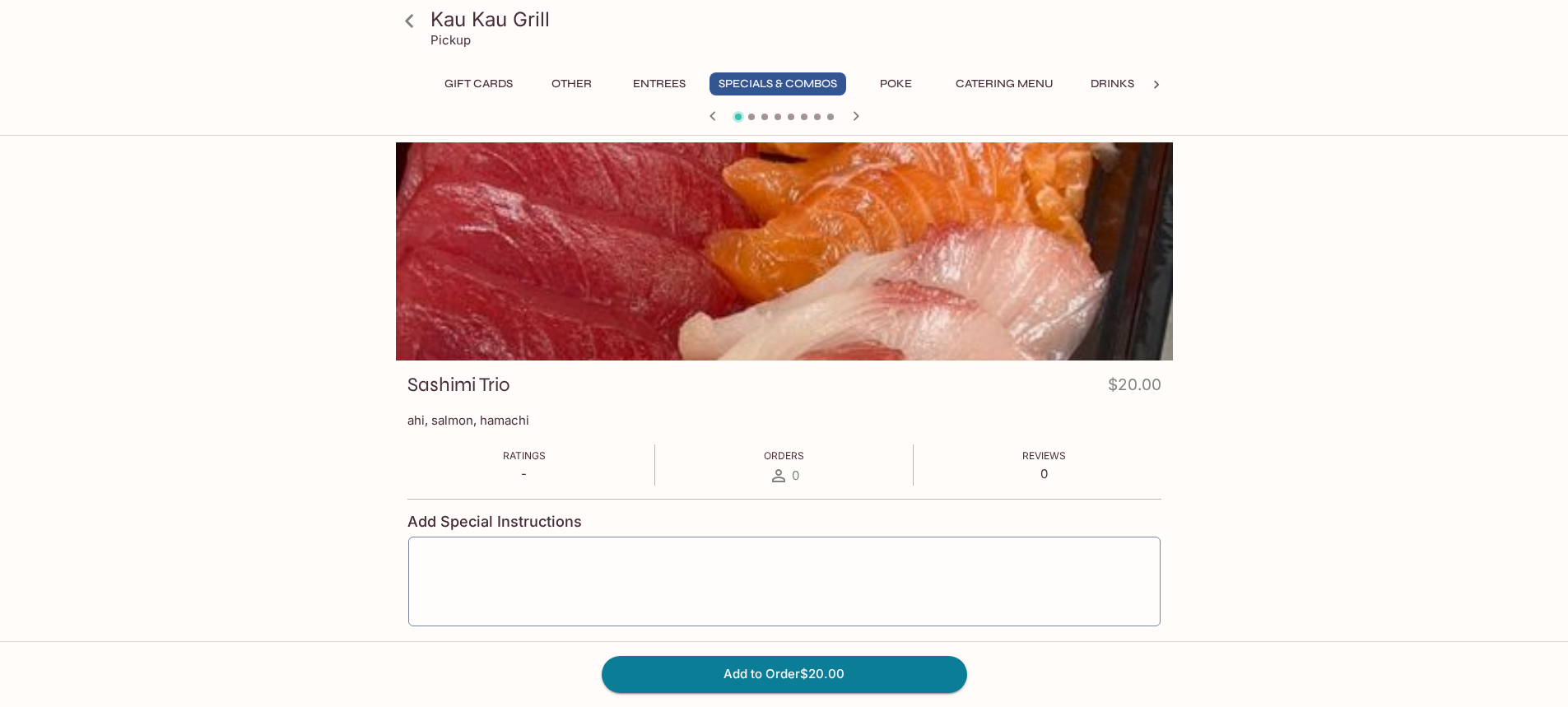
click at [417, 12] on icon at bounding box center [410, 20] width 28 height 28
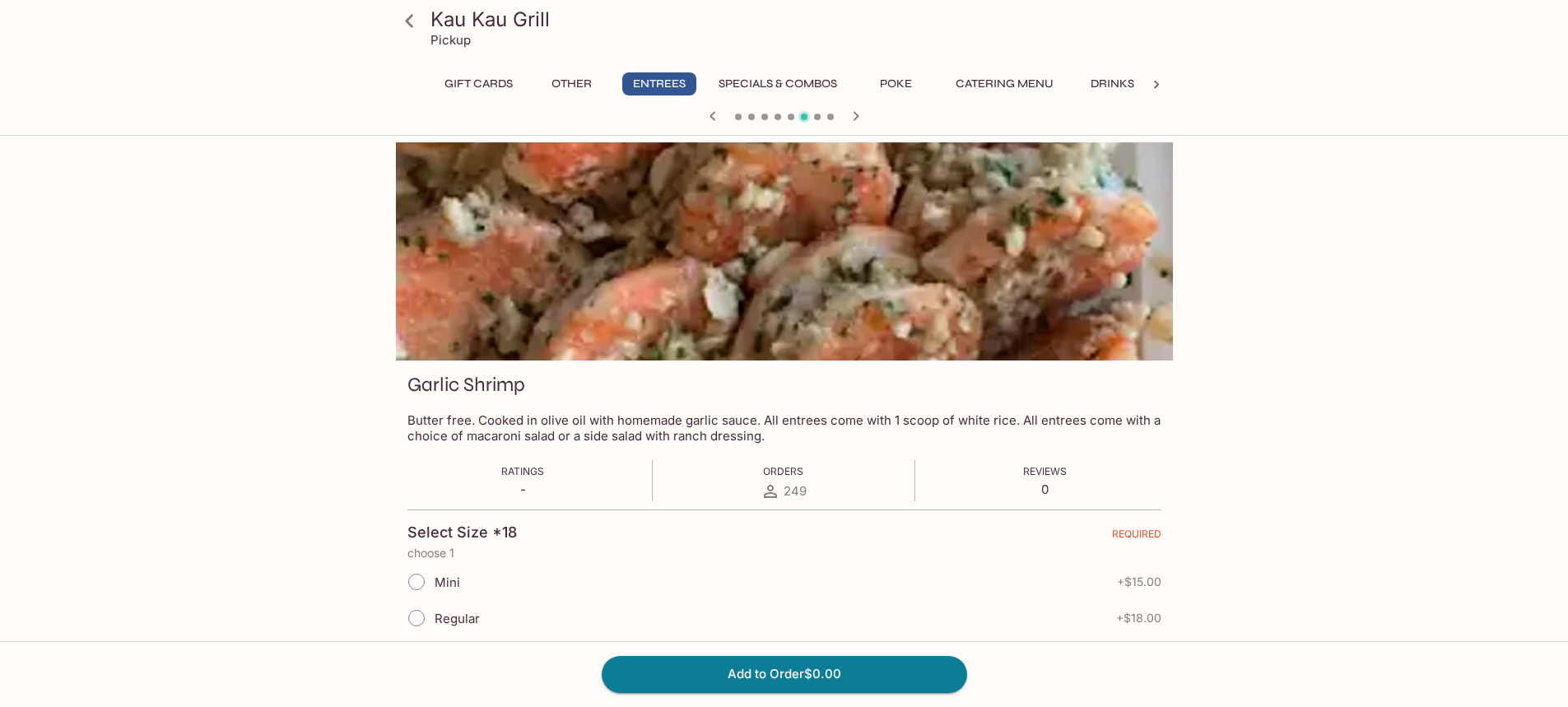
click at [469, 12] on h3 "Kau Kau Grill" at bounding box center [798, 19] width 735 height 26
